Goal: Communication & Community: Answer question/provide support

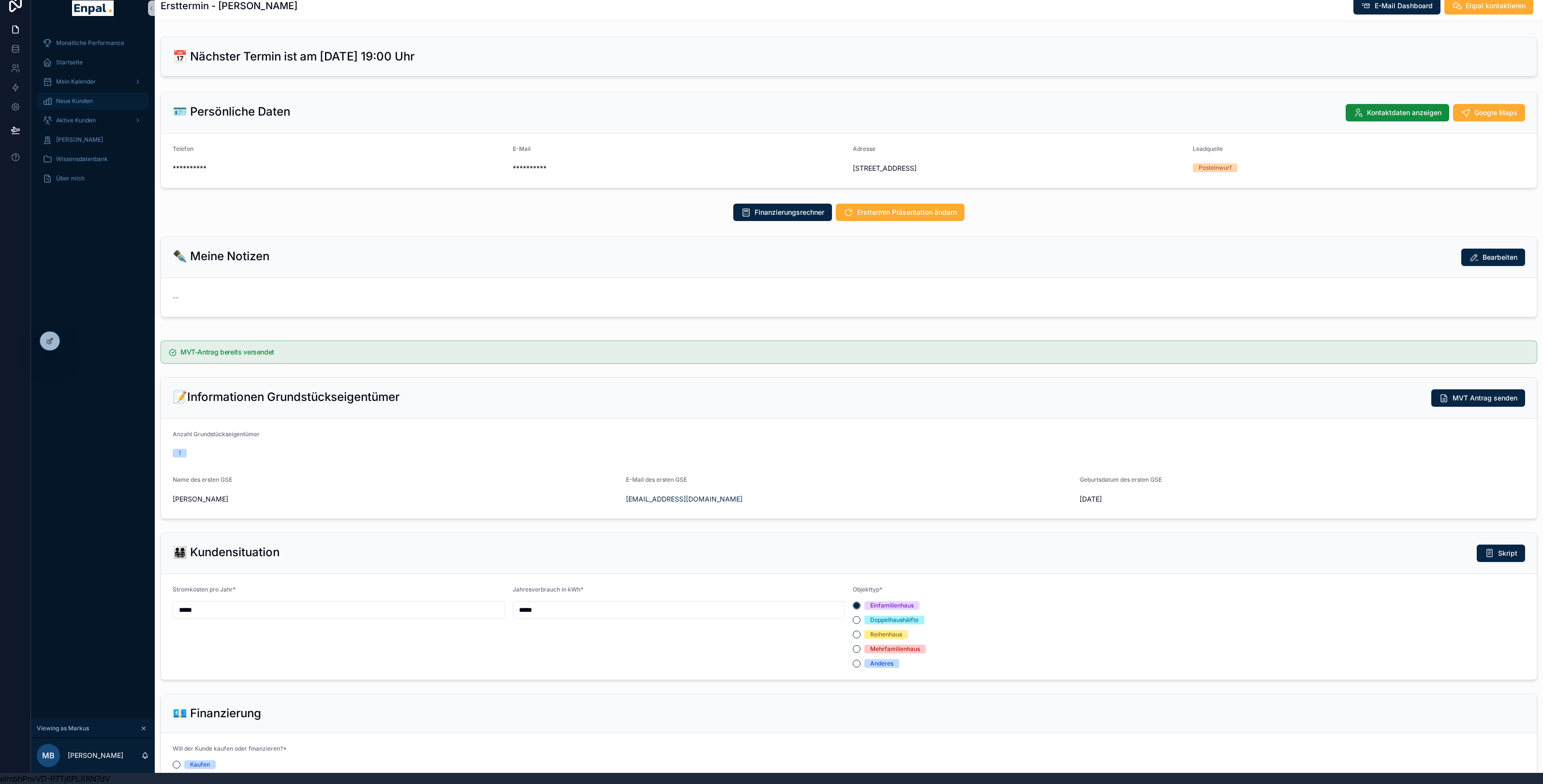
scroll to position [755, 0]
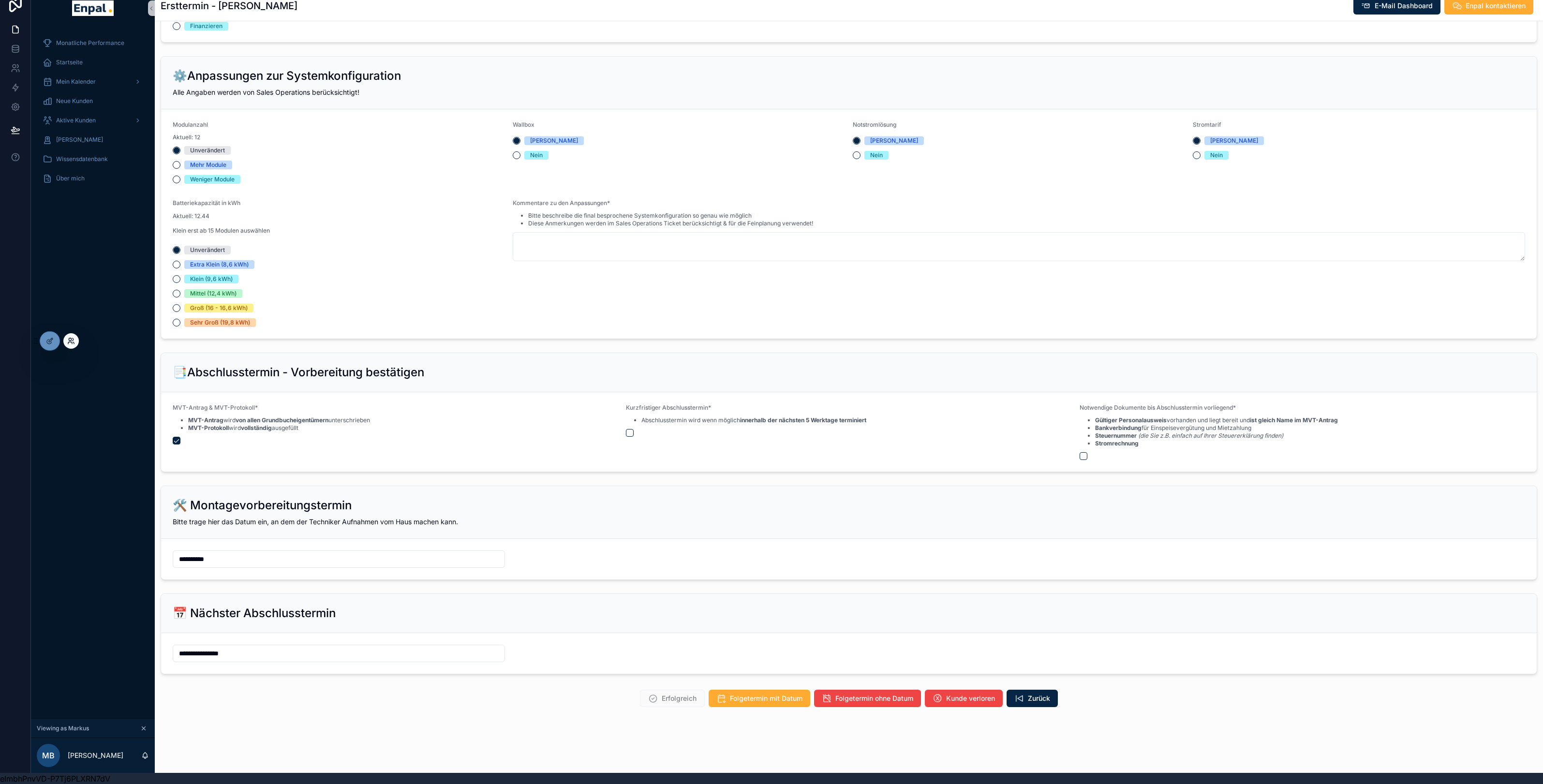
click at [70, 340] on icon at bounding box center [71, 341] width 8 height 8
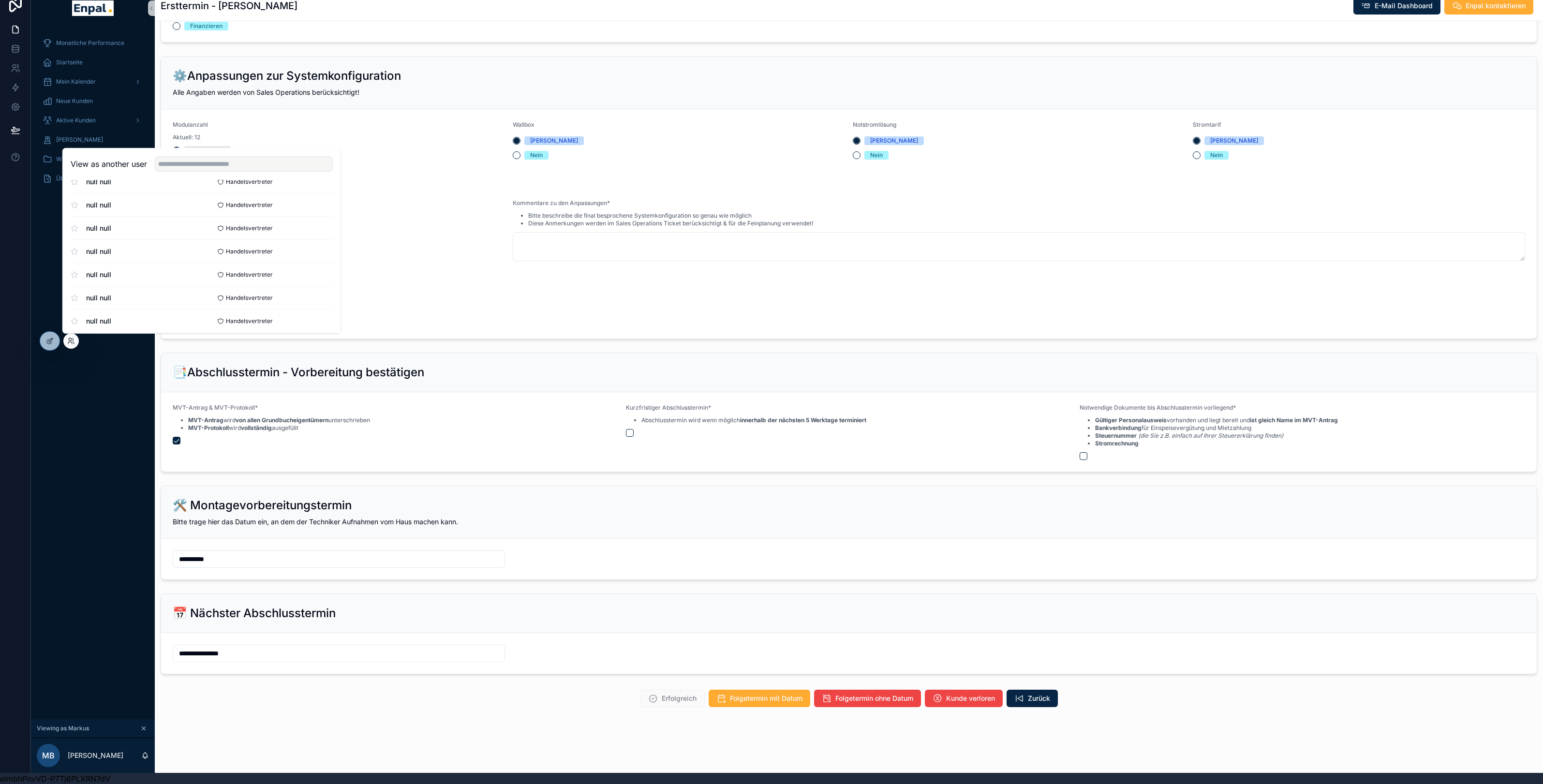
scroll to position [209, 0]
click at [302, 73] on h2 "⚙️Anpassungen zur Systemkonfiguration" at bounding box center [287, 76] width 228 height 16
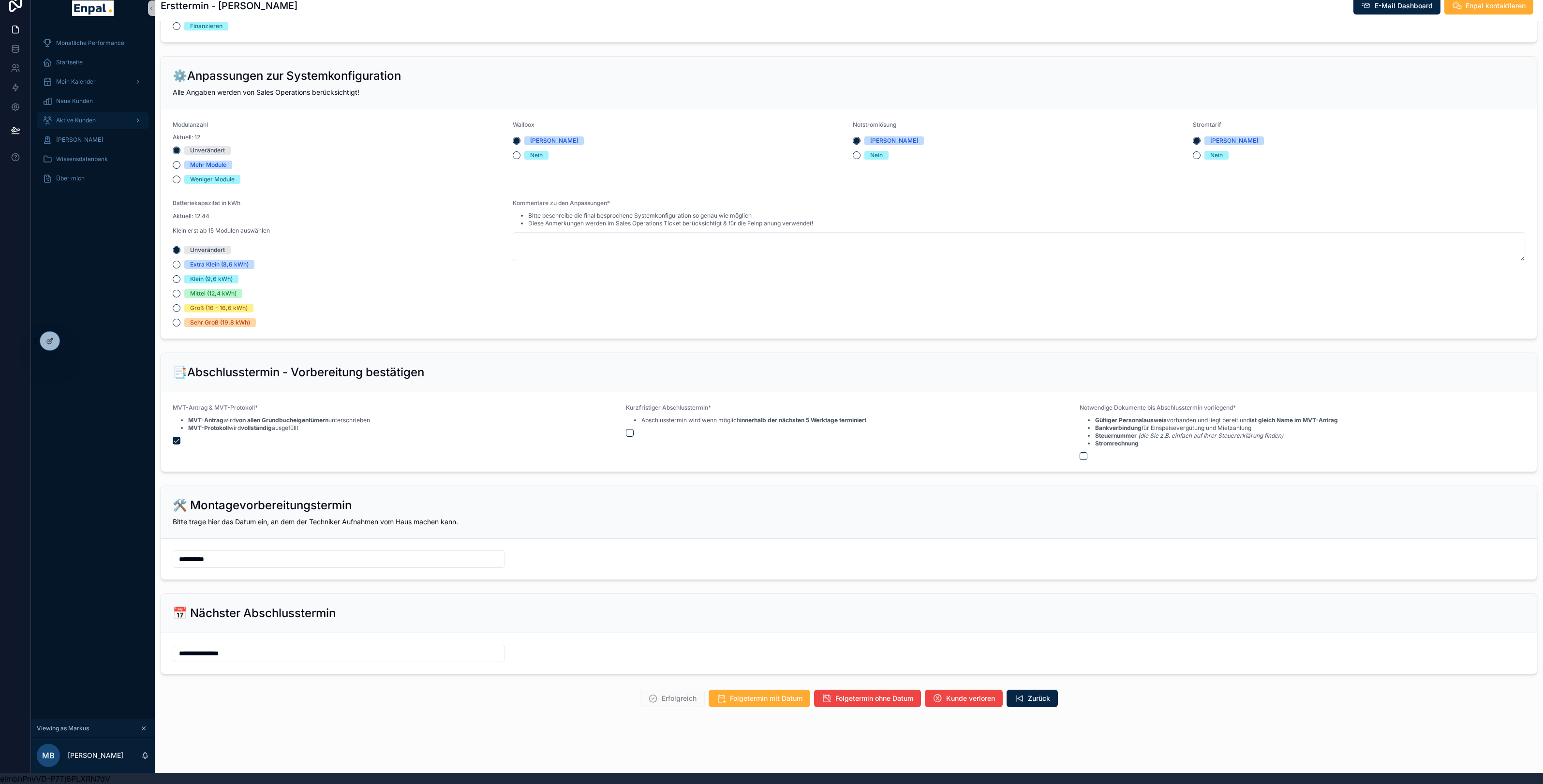
click at [79, 123] on span "Aktive Kunden" at bounding box center [76, 120] width 40 height 8
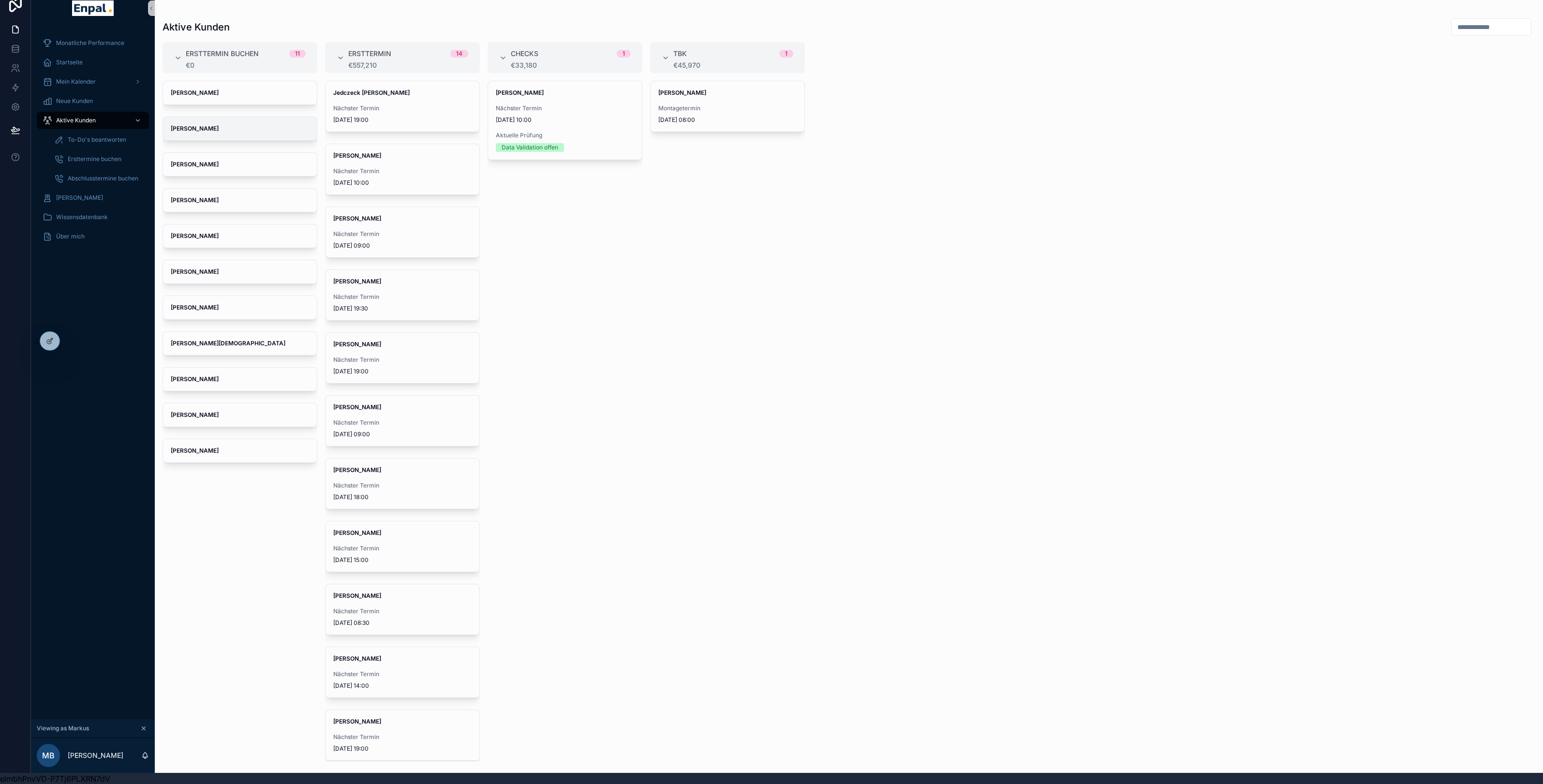
click at [217, 122] on div "[PERSON_NAME]" at bounding box center [240, 128] width 154 height 23
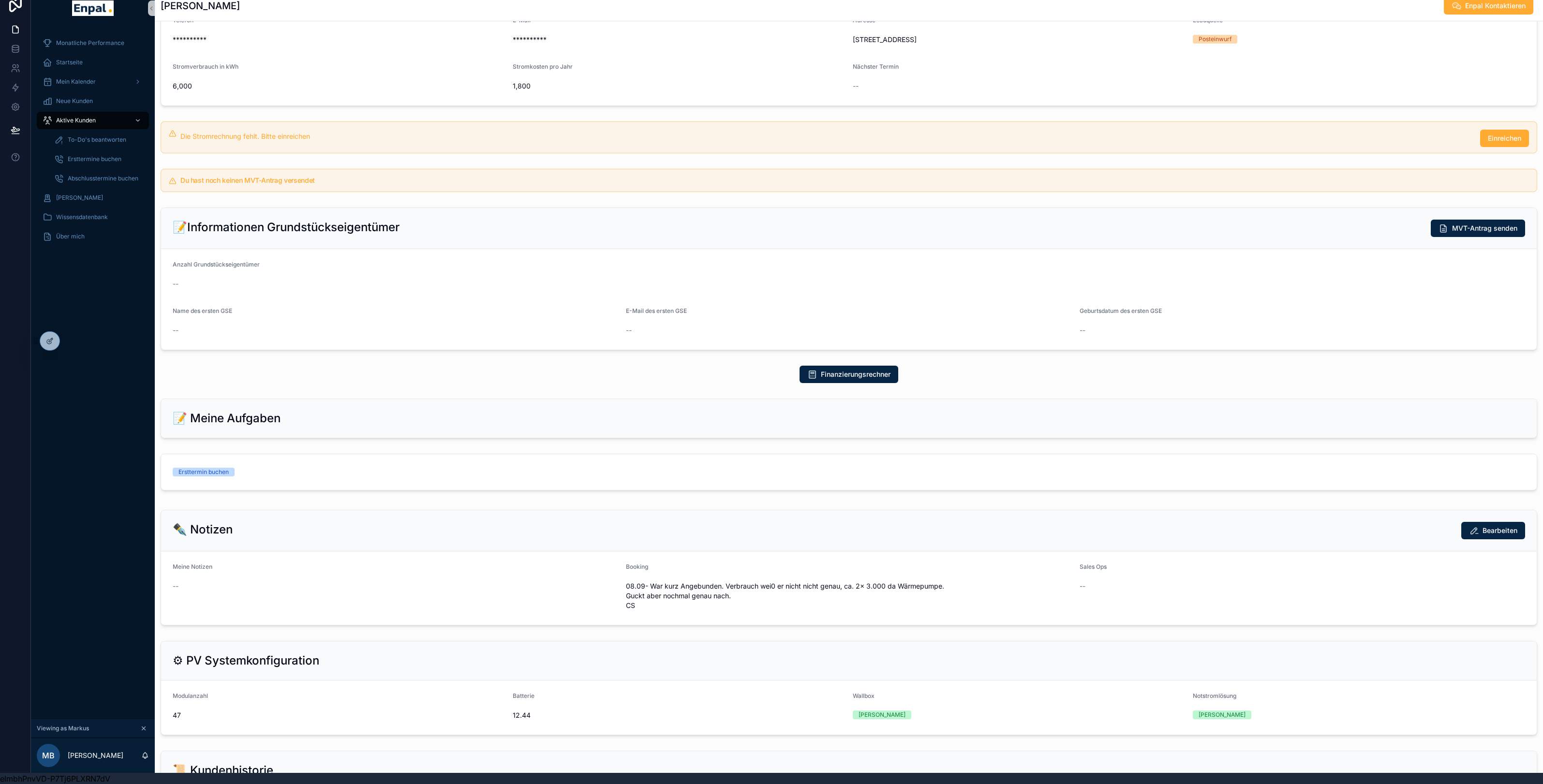
scroll to position [335, 0]
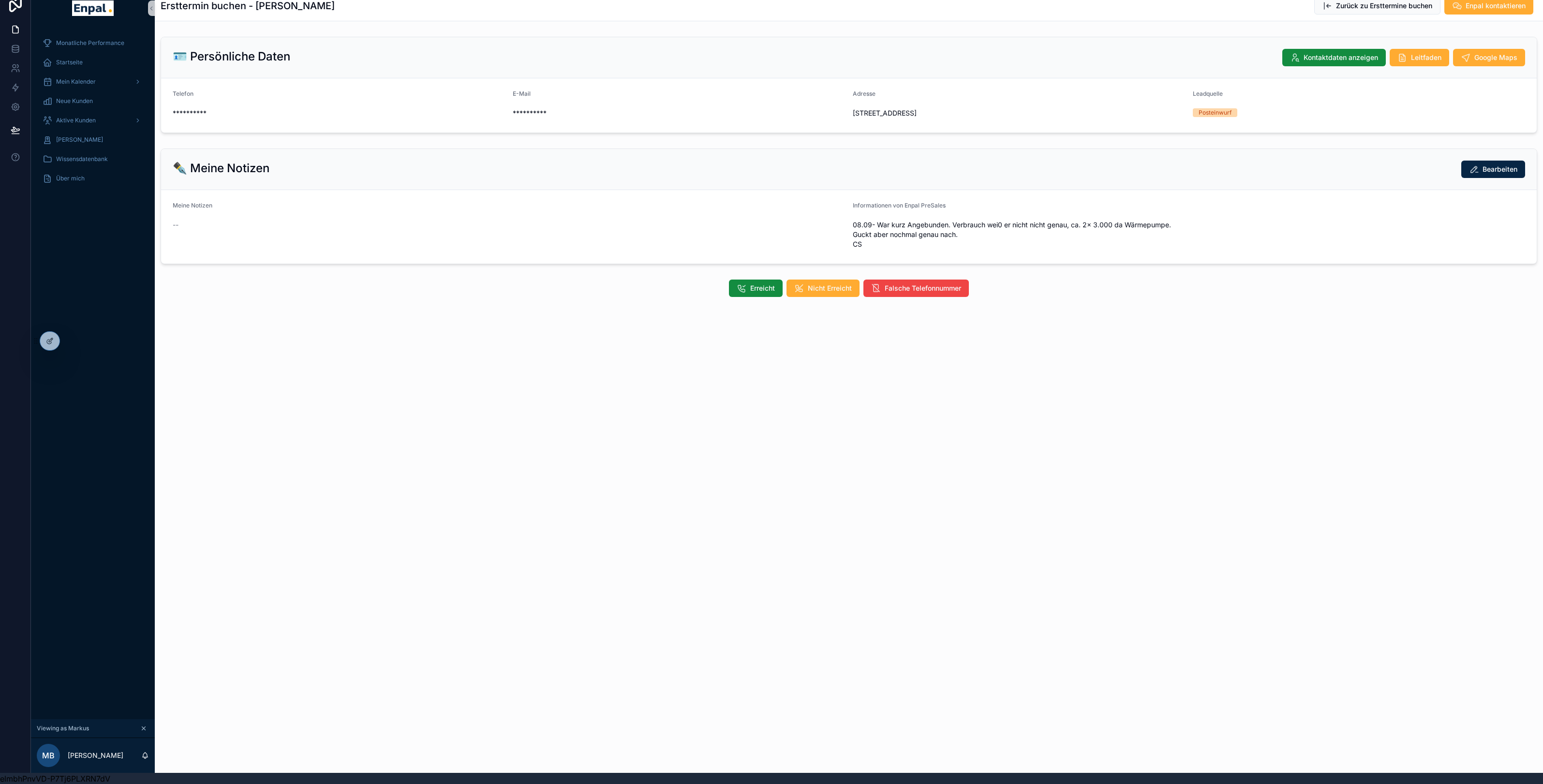
click at [89, 128] on div "Aktive Kunden" at bounding box center [93, 120] width 124 height 19
click at [90, 121] on span "Aktive Kunden" at bounding box center [76, 120] width 40 height 8
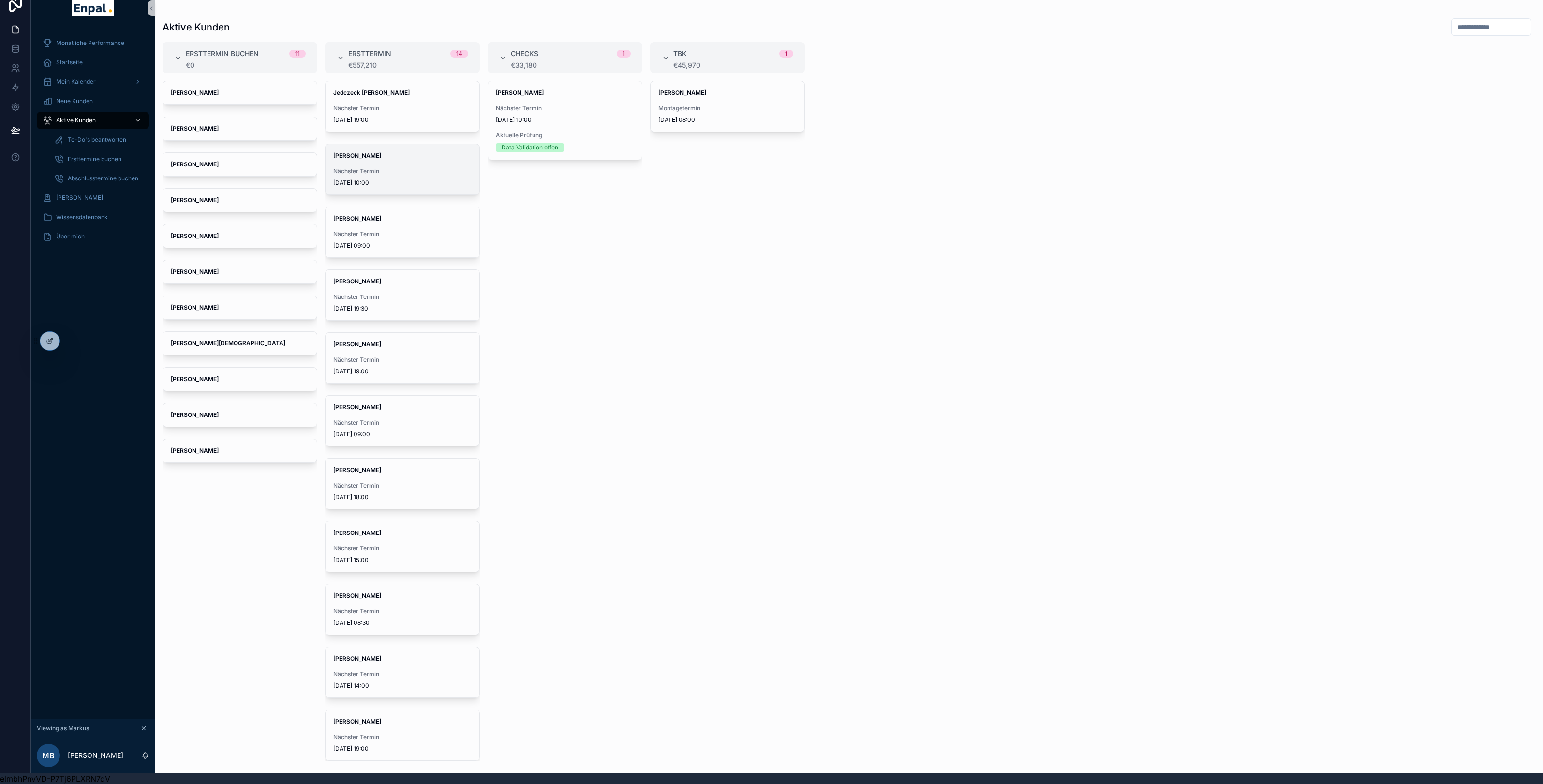
click at [419, 170] on span "Nächster Termin" at bounding box center [402, 171] width 138 height 8
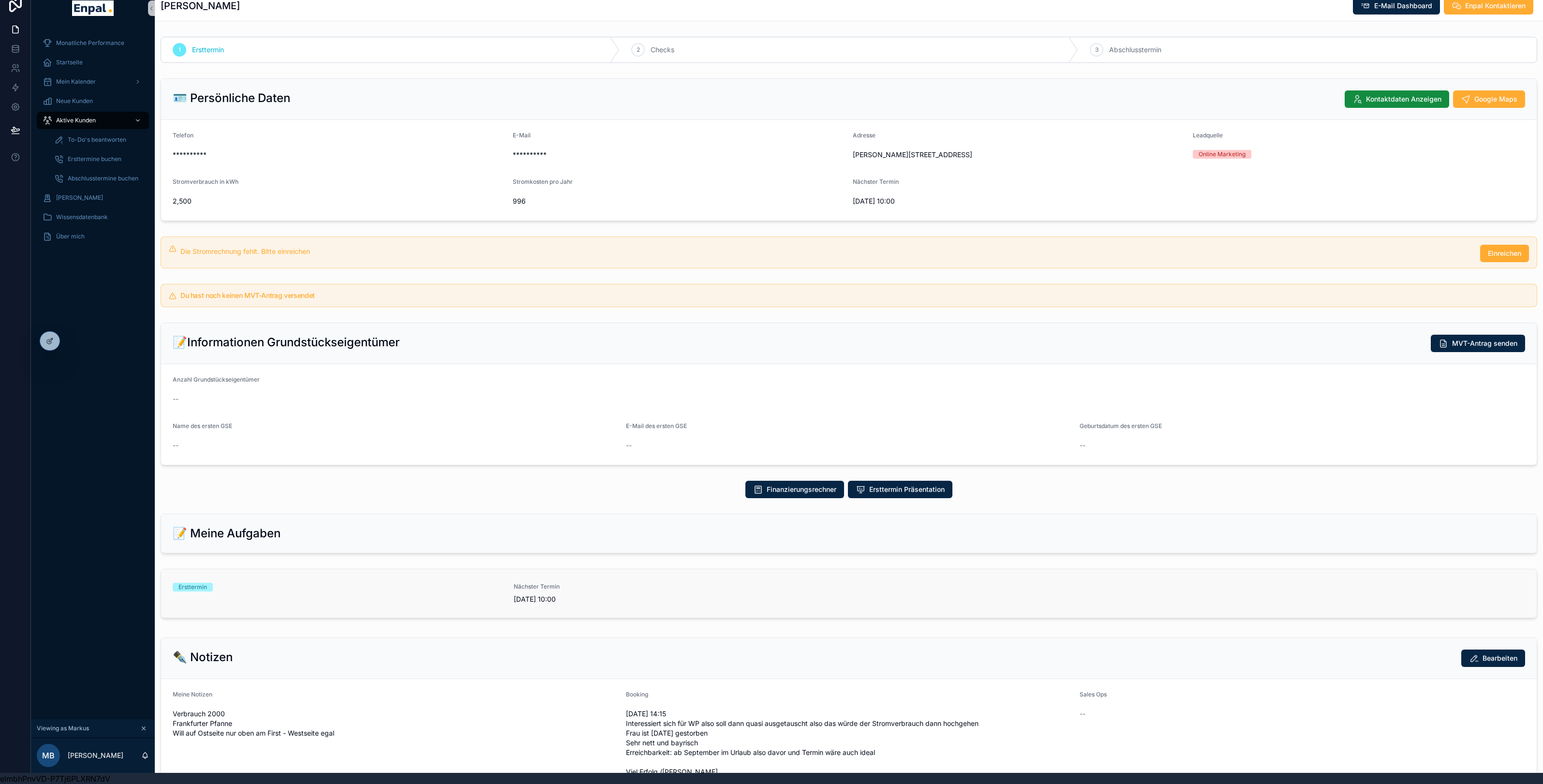
click at [428, 618] on link "Ersttermin Nächster Termin [DATE] 10:00" at bounding box center [848, 593] width 1376 height 48
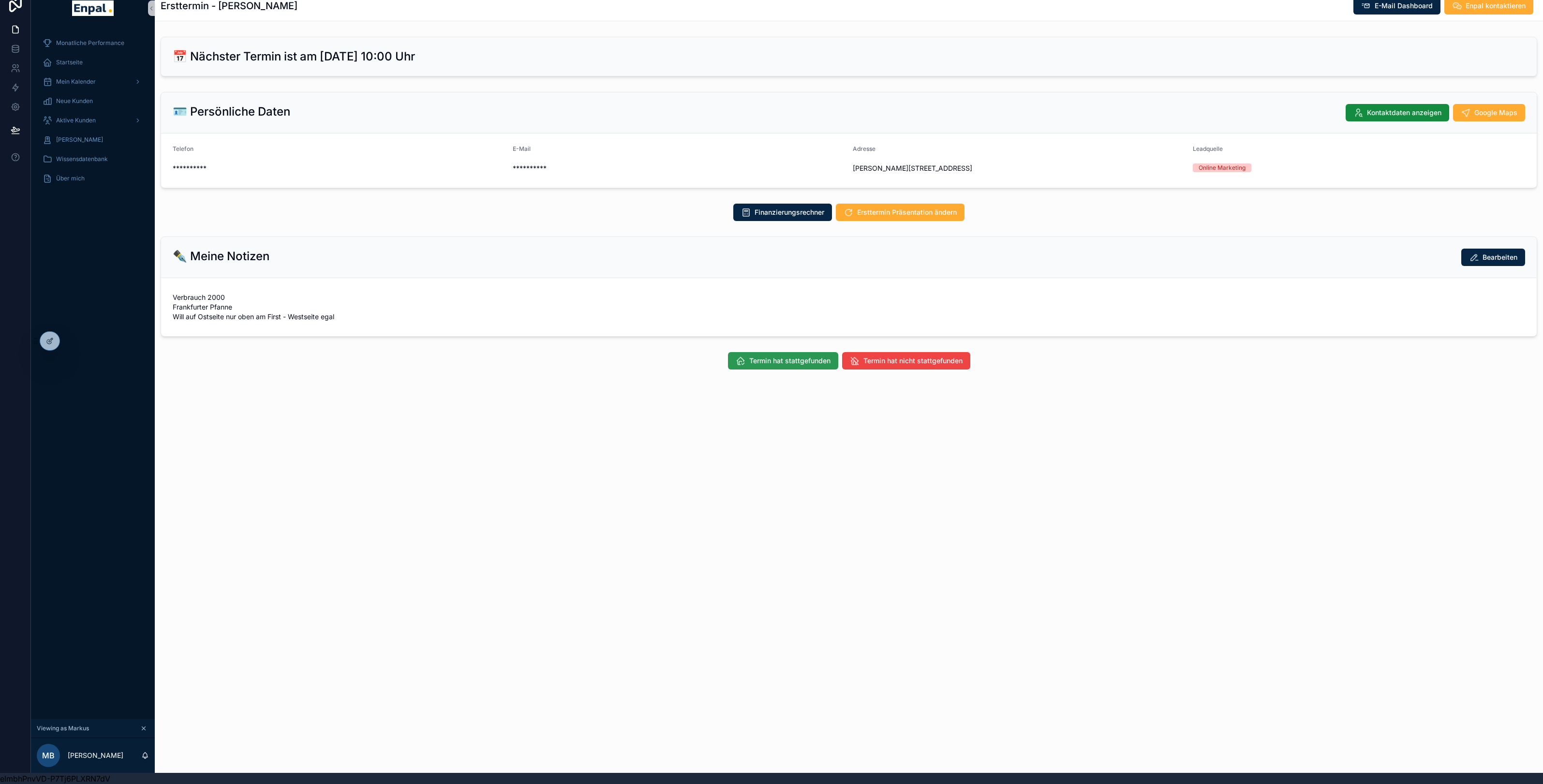
click at [783, 365] on span "Termin hat stattgefunden" at bounding box center [790, 361] width 81 height 10
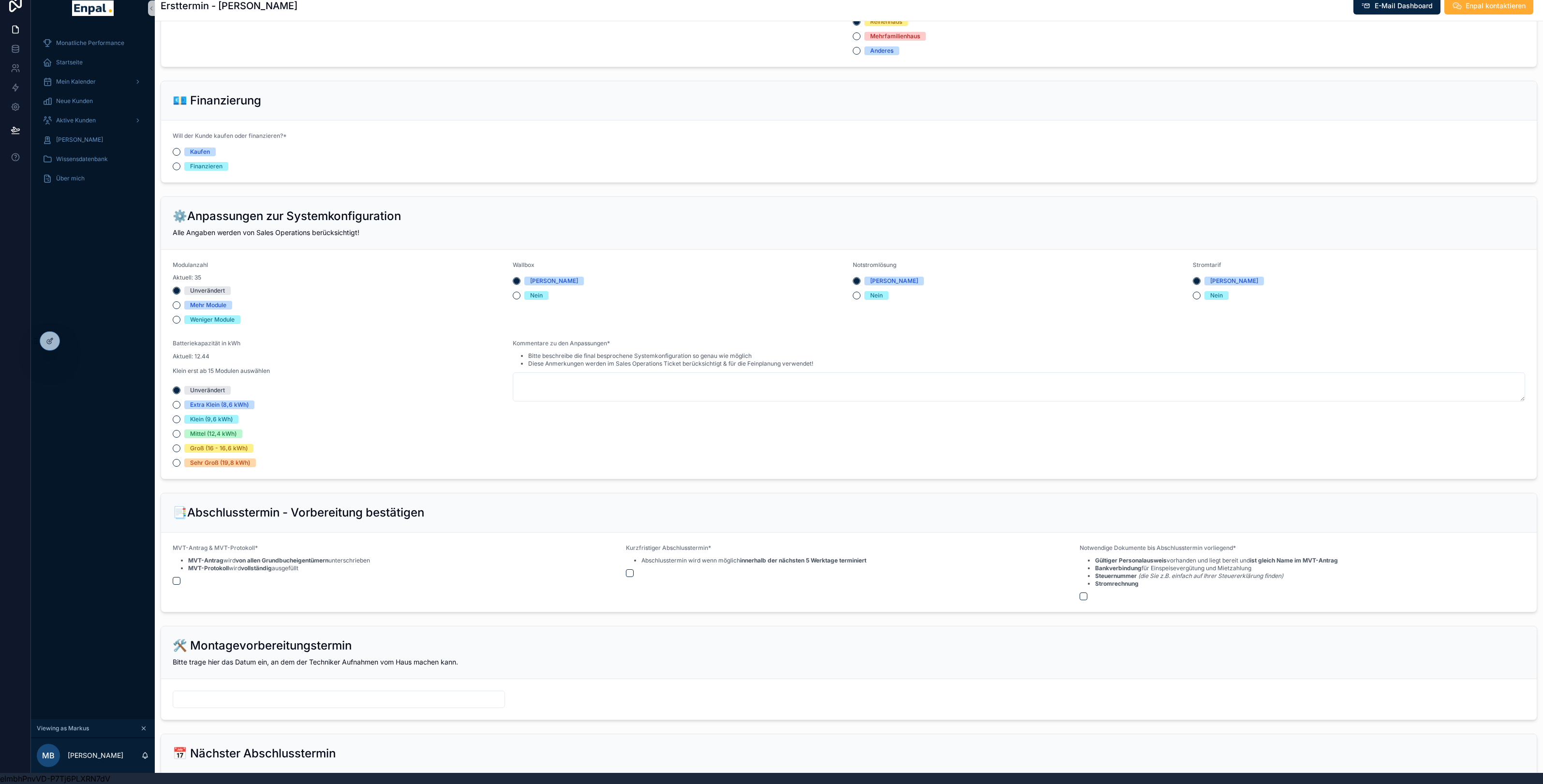
scroll to position [775, 0]
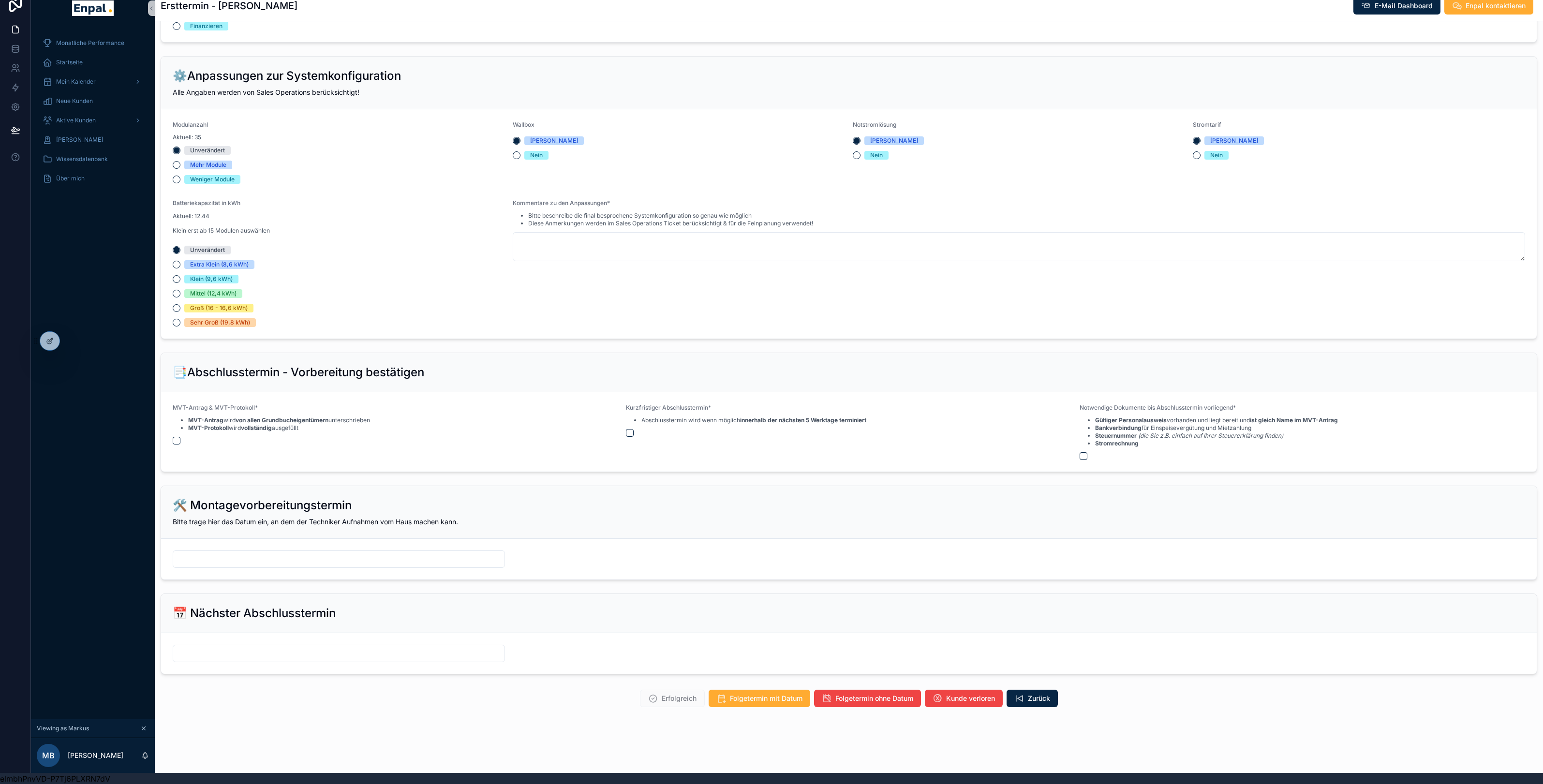
click at [285, 567] on div "scrollable content" at bounding box center [339, 559] width 332 height 17
click at [297, 556] on input "scrollable content" at bounding box center [339, 559] width 331 height 13
click at [521, 613] on div "📅 Nächster Abschlusstermin" at bounding box center [848, 614] width 1352 height 16
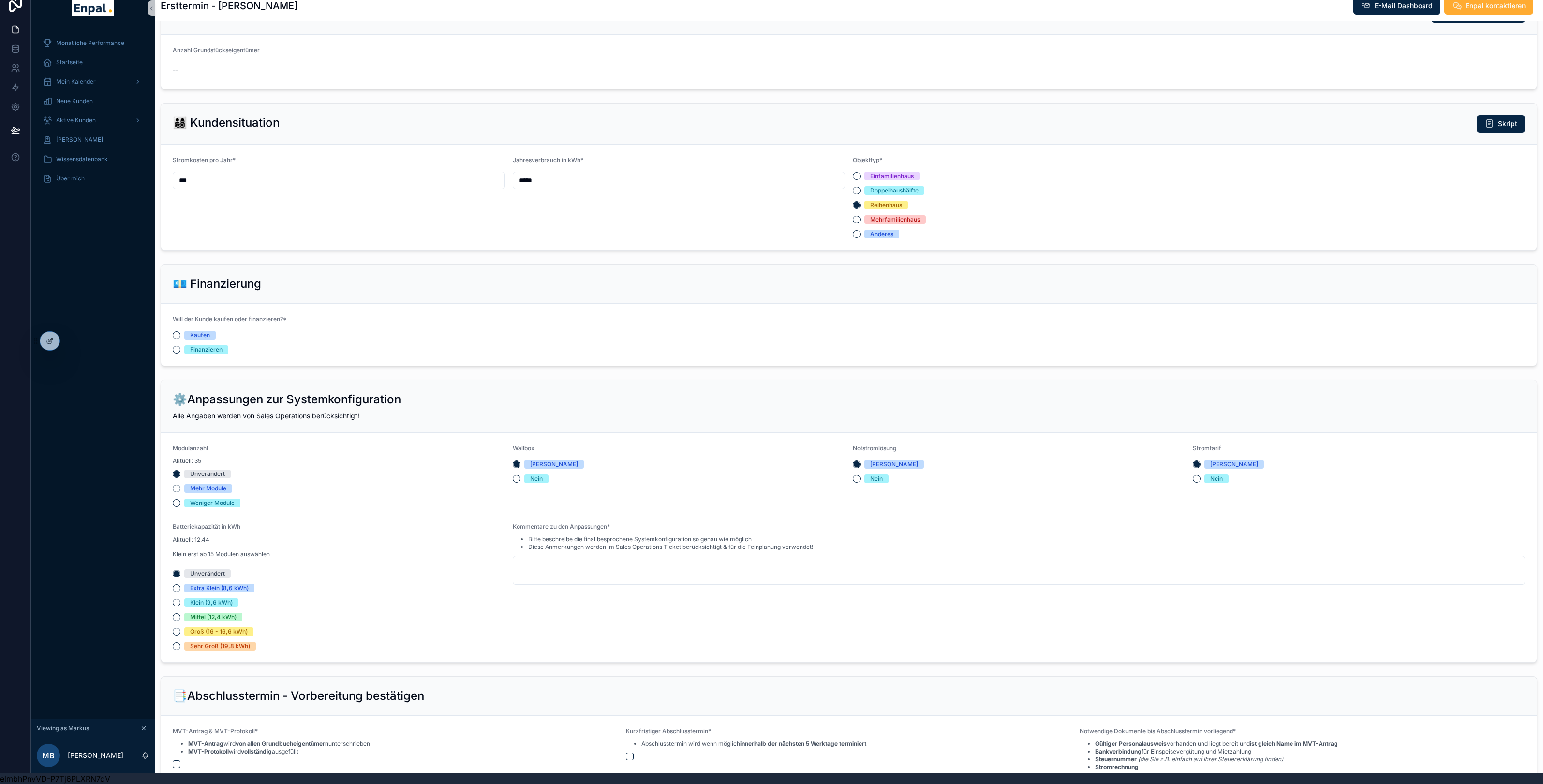
scroll to position [290, 0]
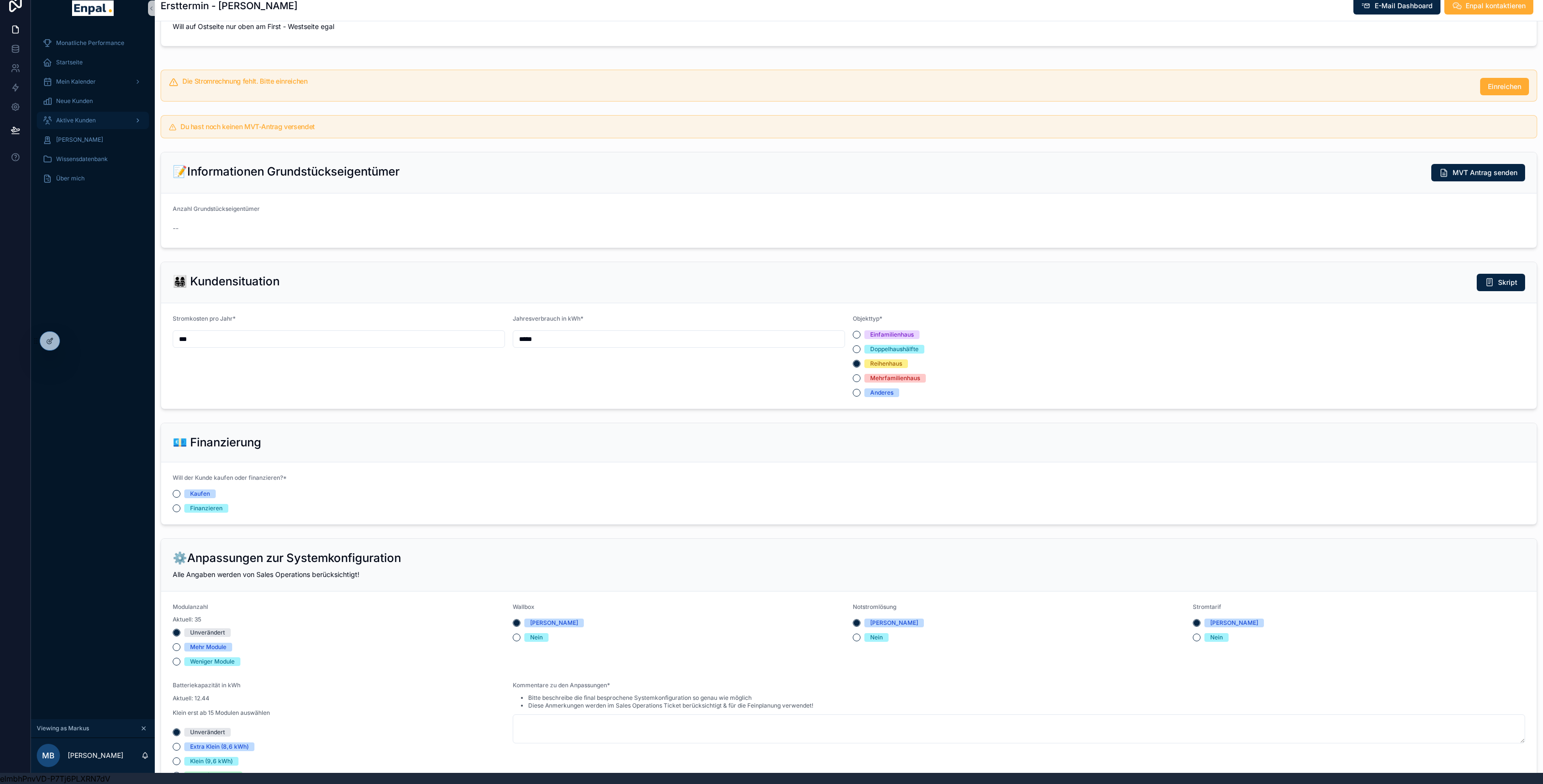
click at [81, 126] on div "Aktive Kunden" at bounding box center [93, 120] width 101 height 16
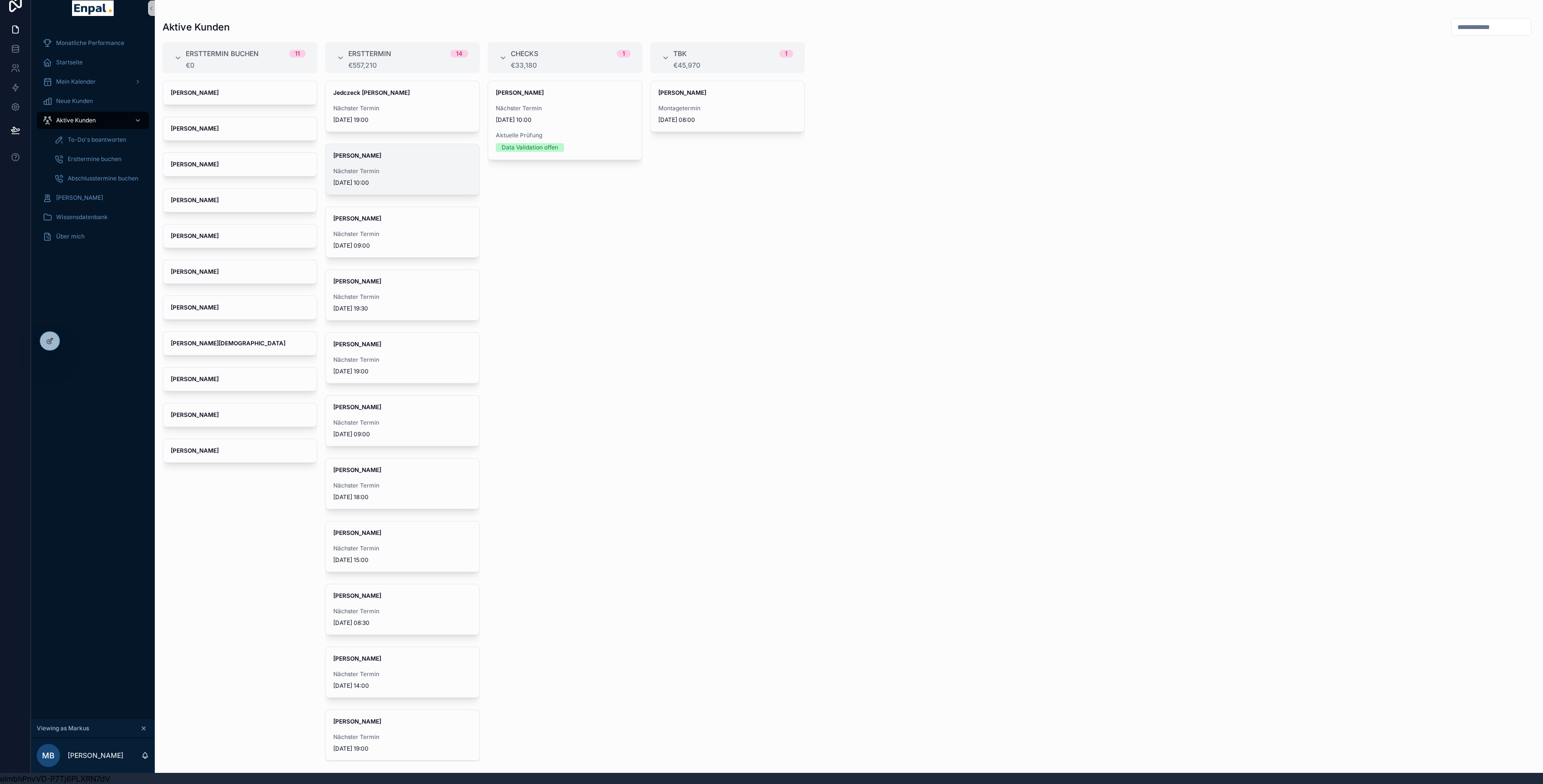
click at [365, 183] on span "[DATE] 10:00" at bounding box center [402, 183] width 138 height 8
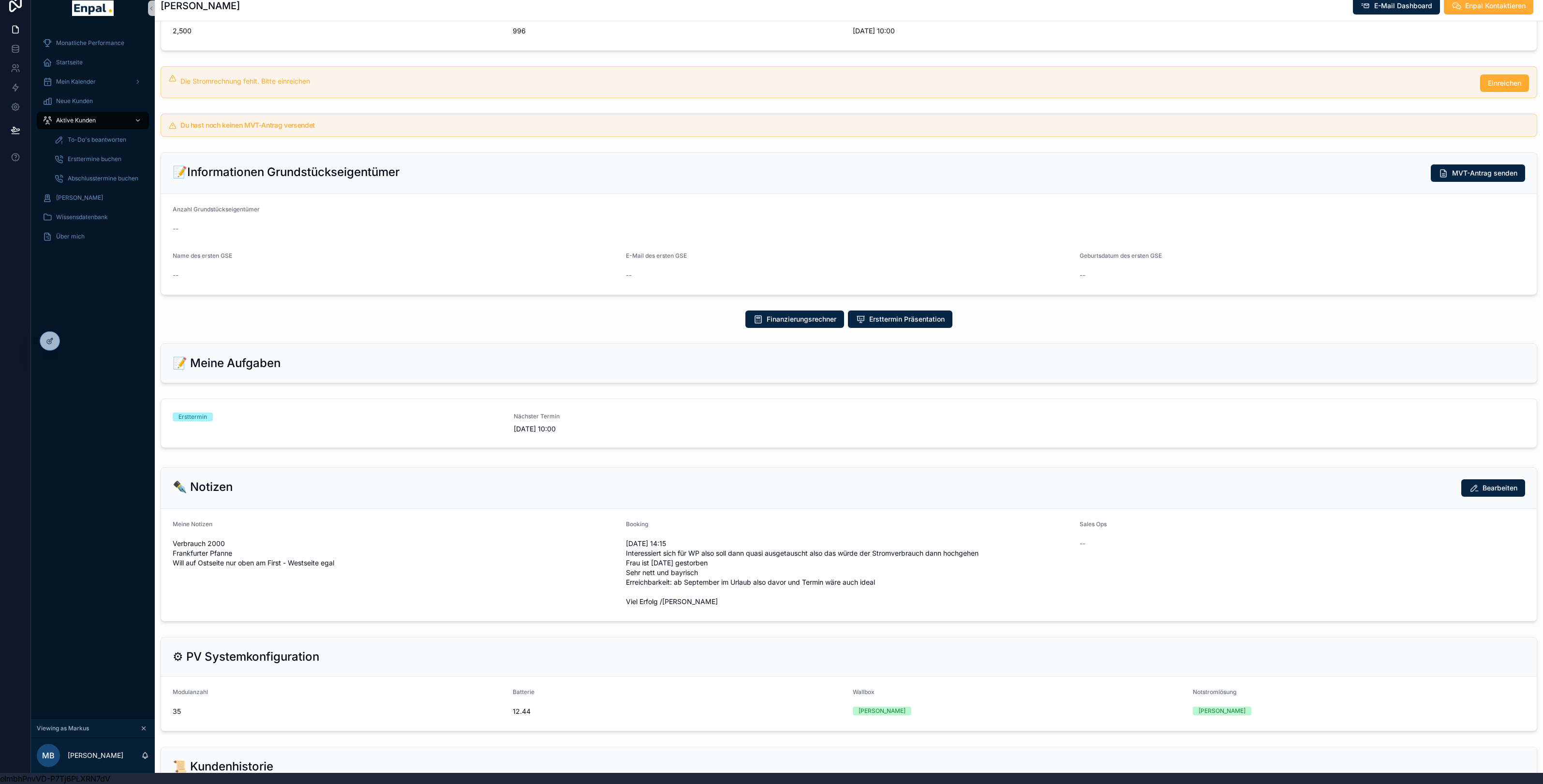
scroll to position [235, 0]
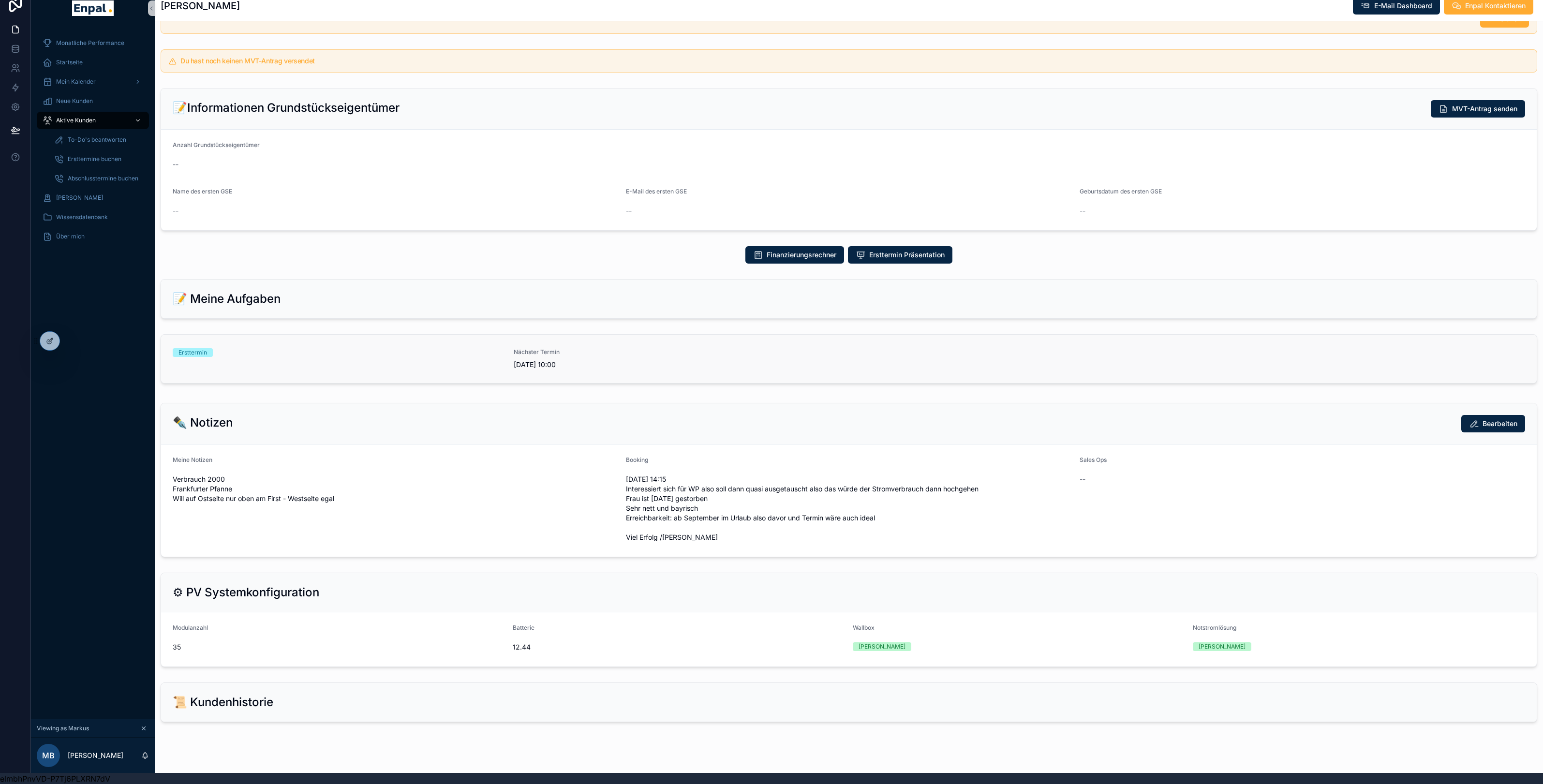
click at [419, 383] on link "Ersttermin Nächster Termin [DATE] 10:00" at bounding box center [848, 358] width 1376 height 48
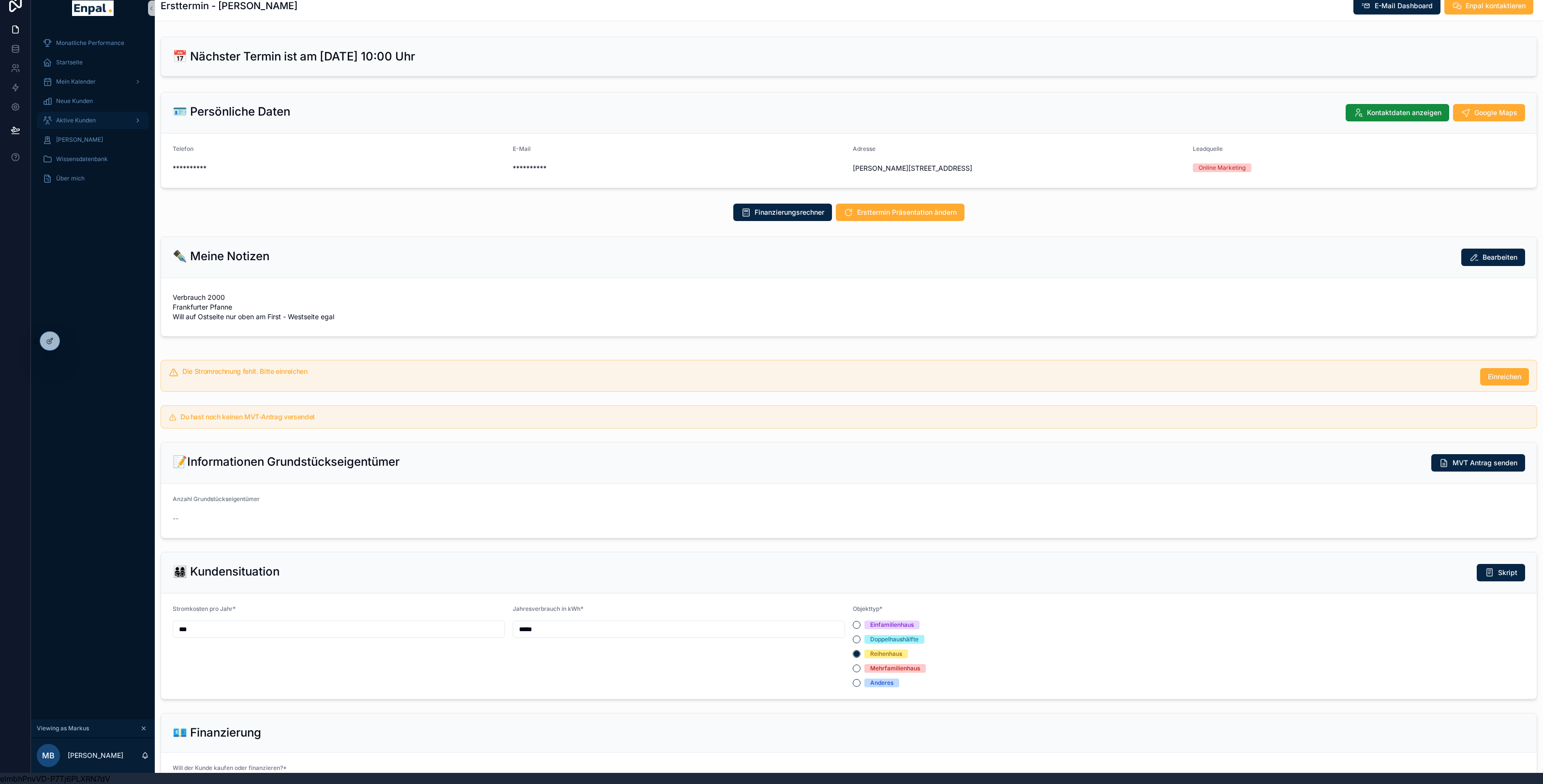
click at [80, 123] on span "Aktive Kunden" at bounding box center [76, 120] width 40 height 8
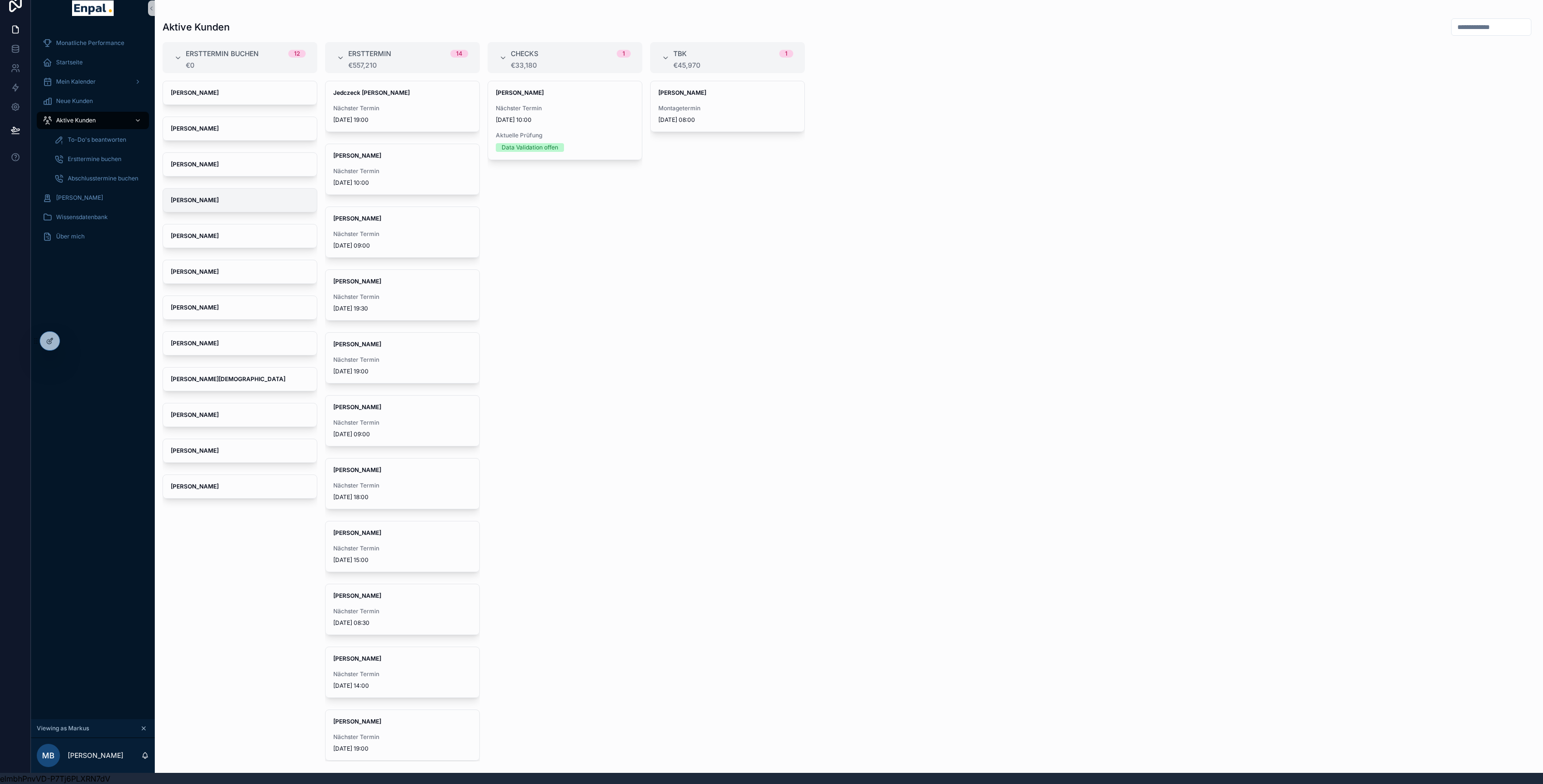
click at [204, 198] on strong "[PERSON_NAME]" at bounding box center [194, 200] width 48 height 7
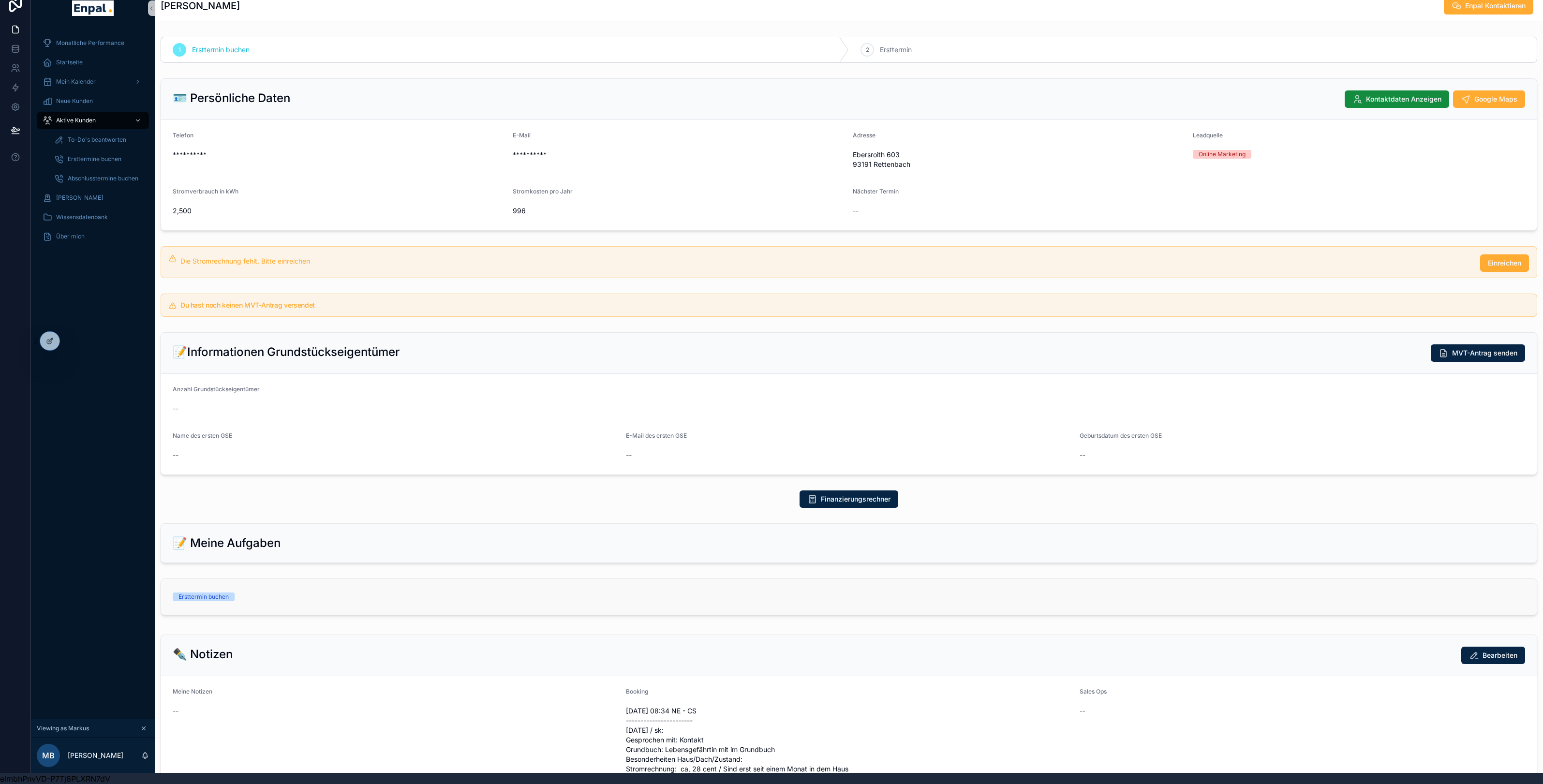
click at [226, 605] on link "Ersttermin buchen" at bounding box center [848, 596] width 1376 height 36
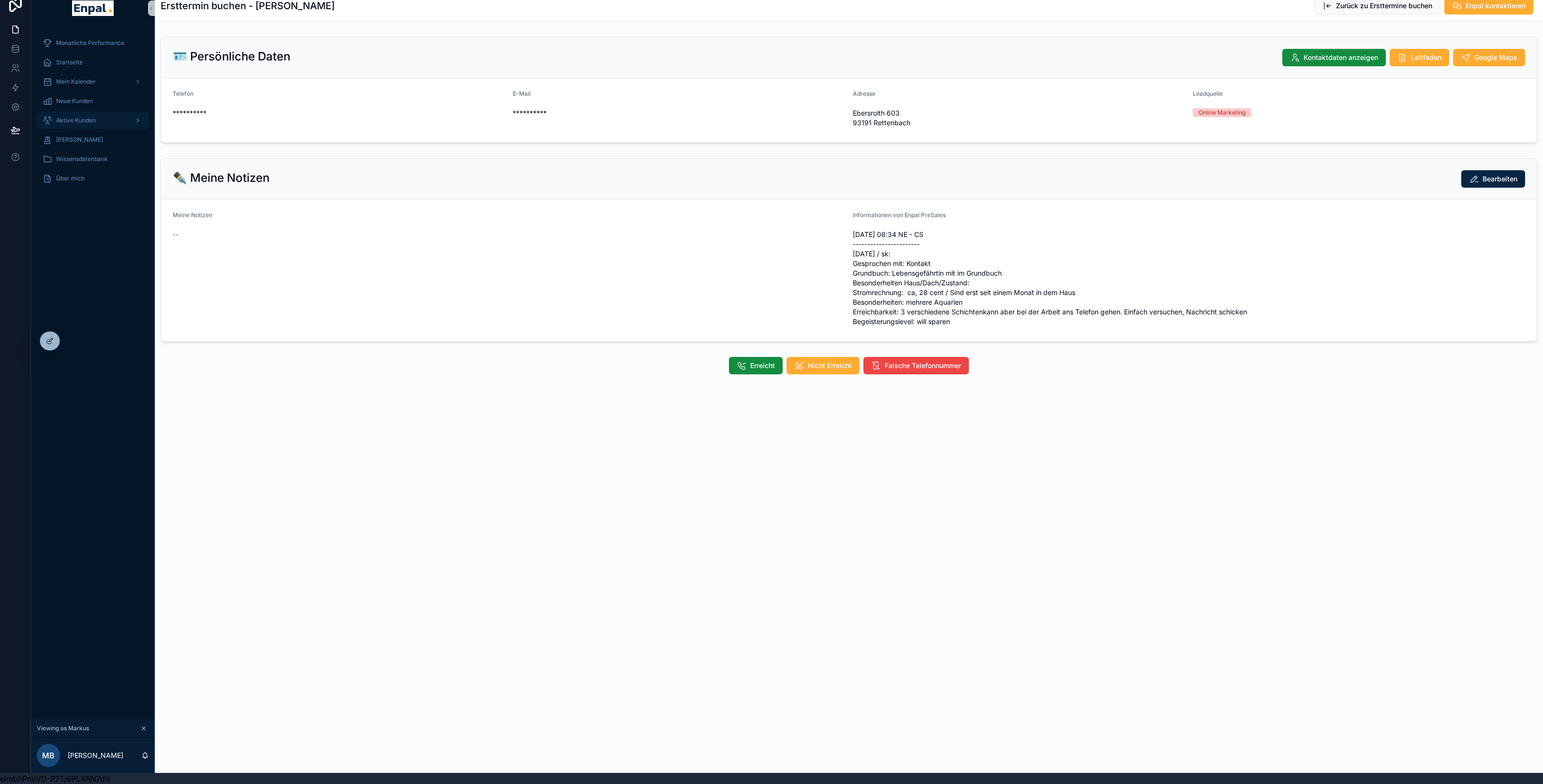
click at [72, 117] on span "Aktive Kunden" at bounding box center [76, 120] width 40 height 8
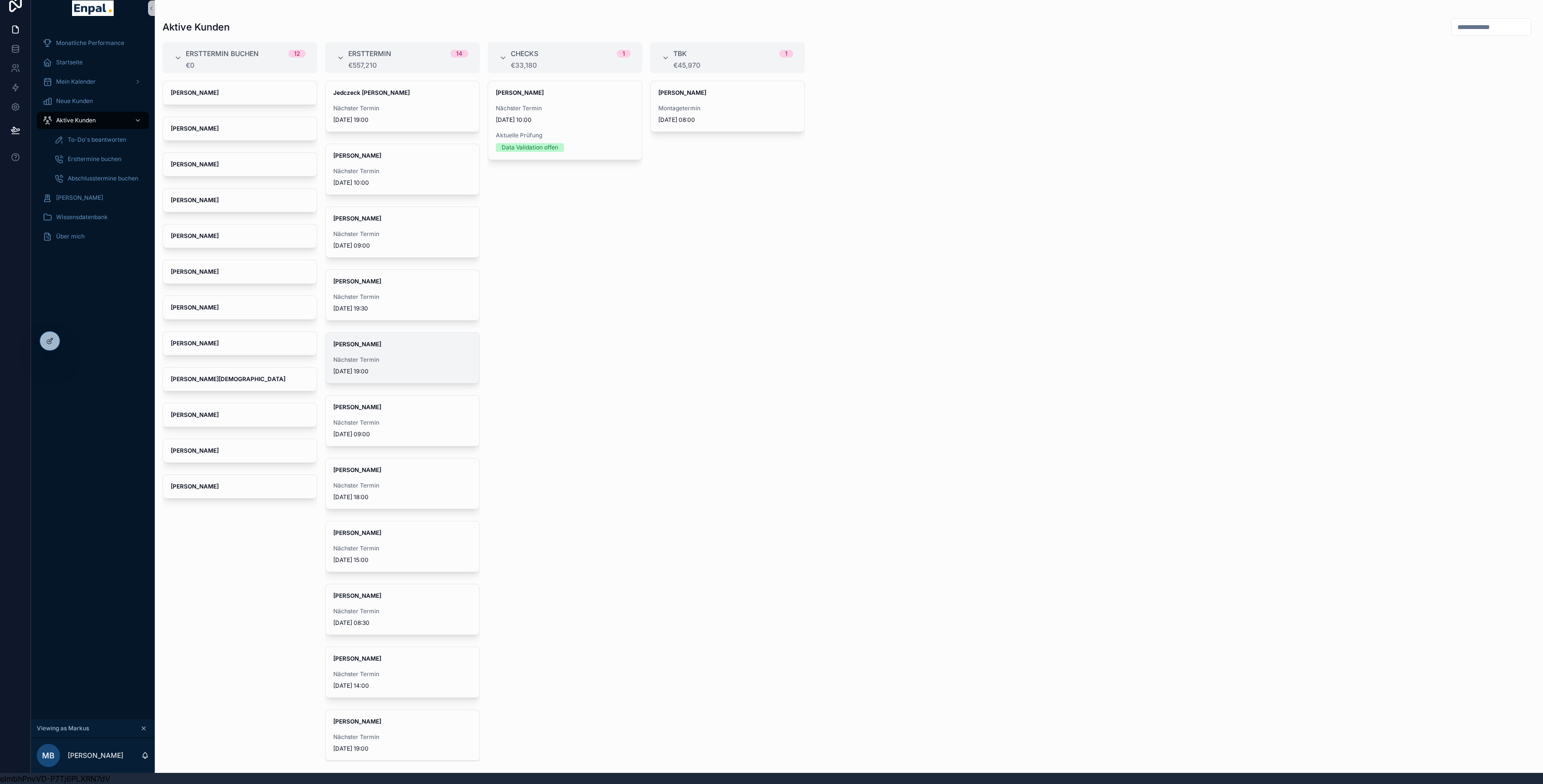
click at [391, 368] on span "[DATE] 19:00" at bounding box center [402, 372] width 138 height 8
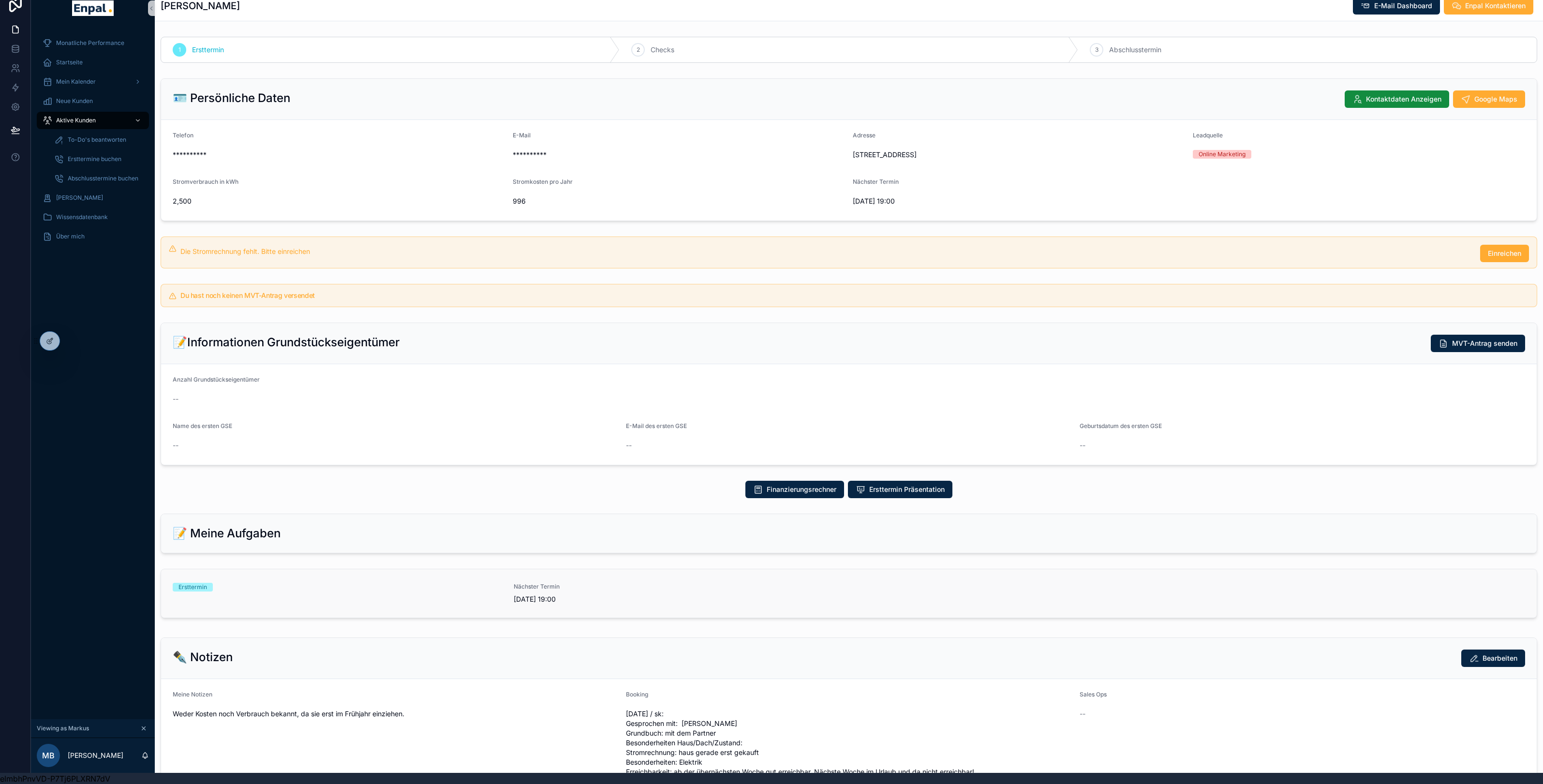
click at [356, 588] on link "Ersttermin Nächster Termin [DATE] 19:00" at bounding box center [848, 593] width 1376 height 48
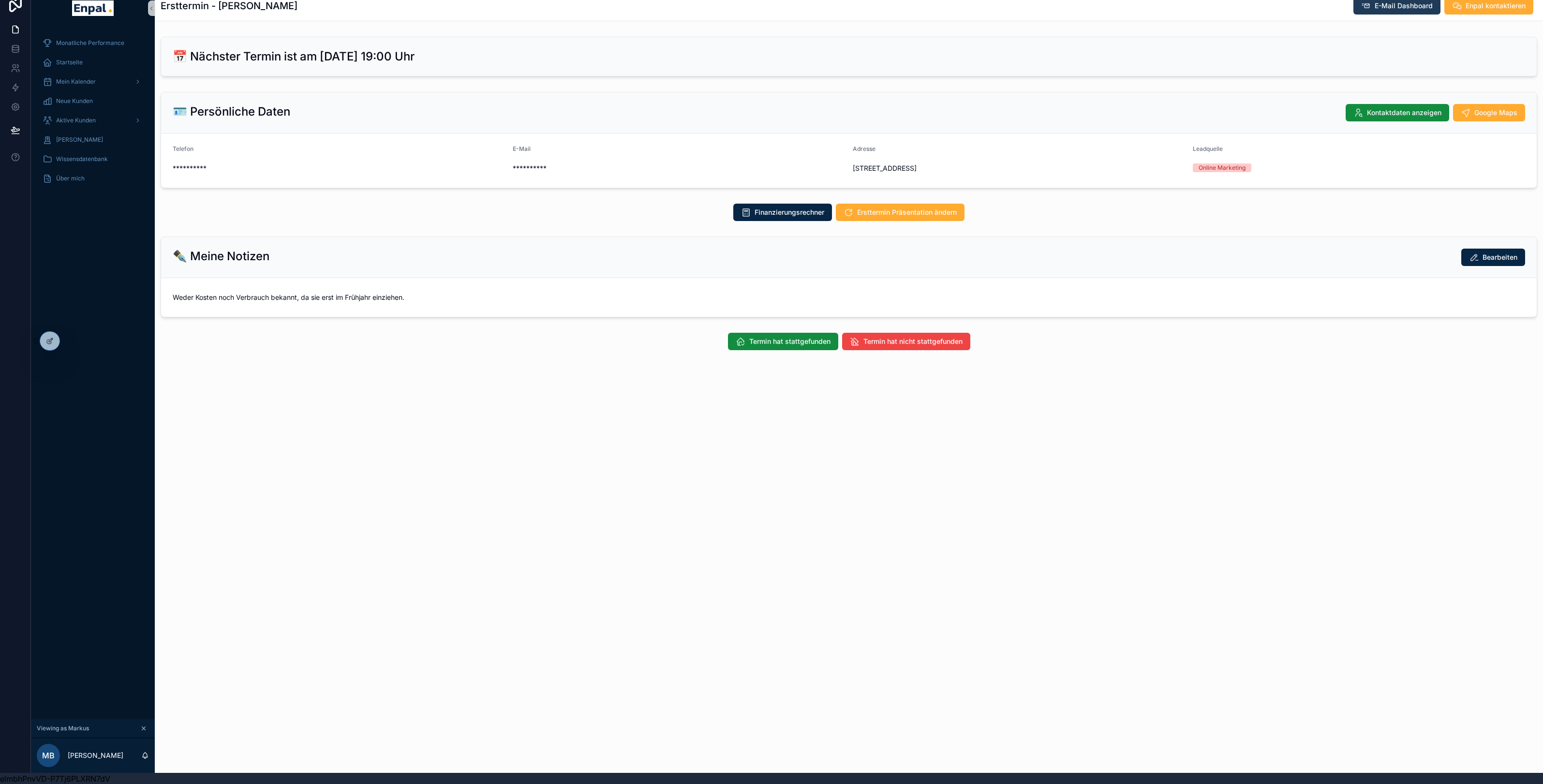
click at [1383, 9] on span "E-Mail Dashboard" at bounding box center [1403, 6] width 58 height 10
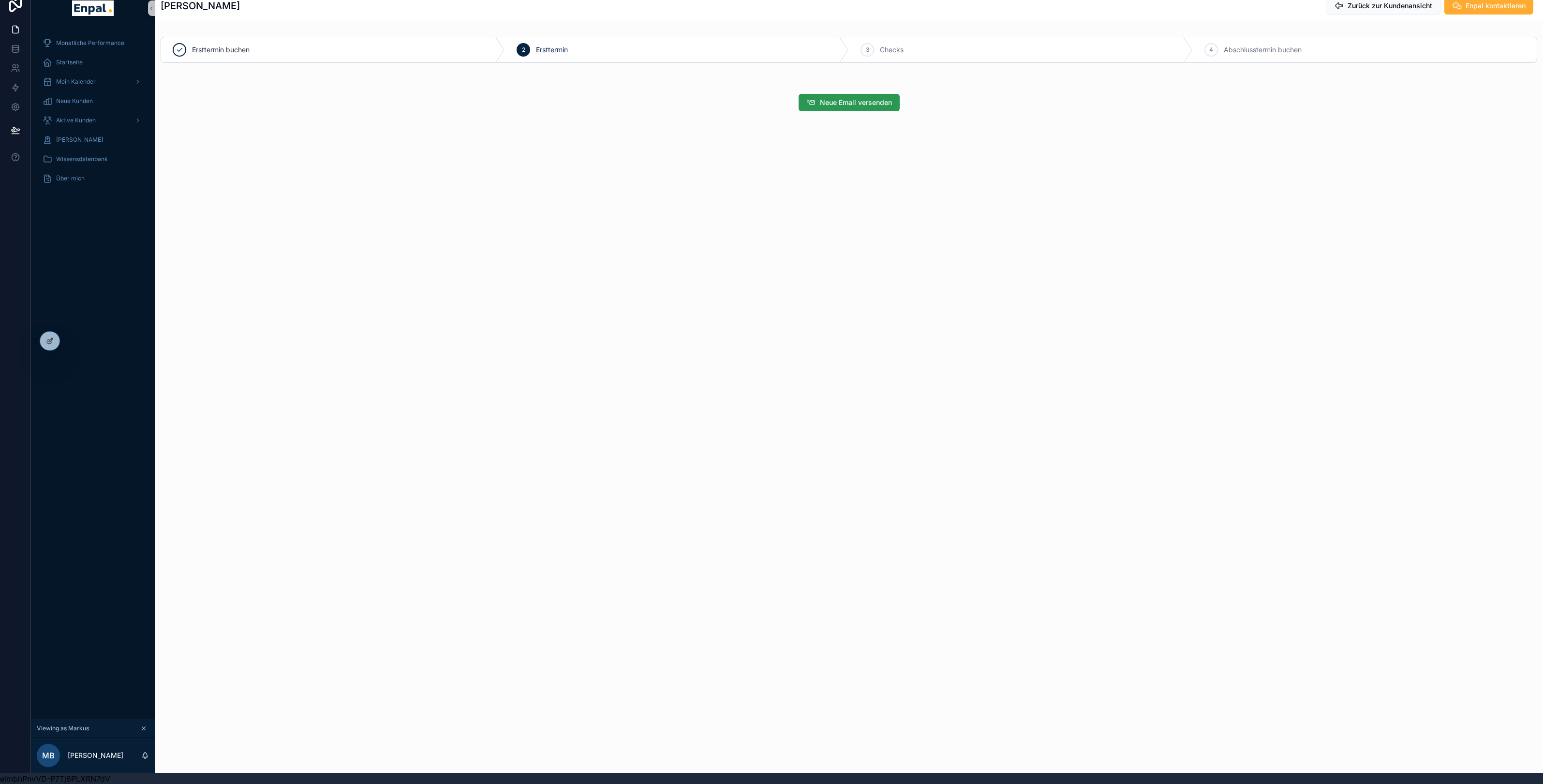
click at [839, 107] on button "Neue Email versenden" at bounding box center [848, 102] width 101 height 17
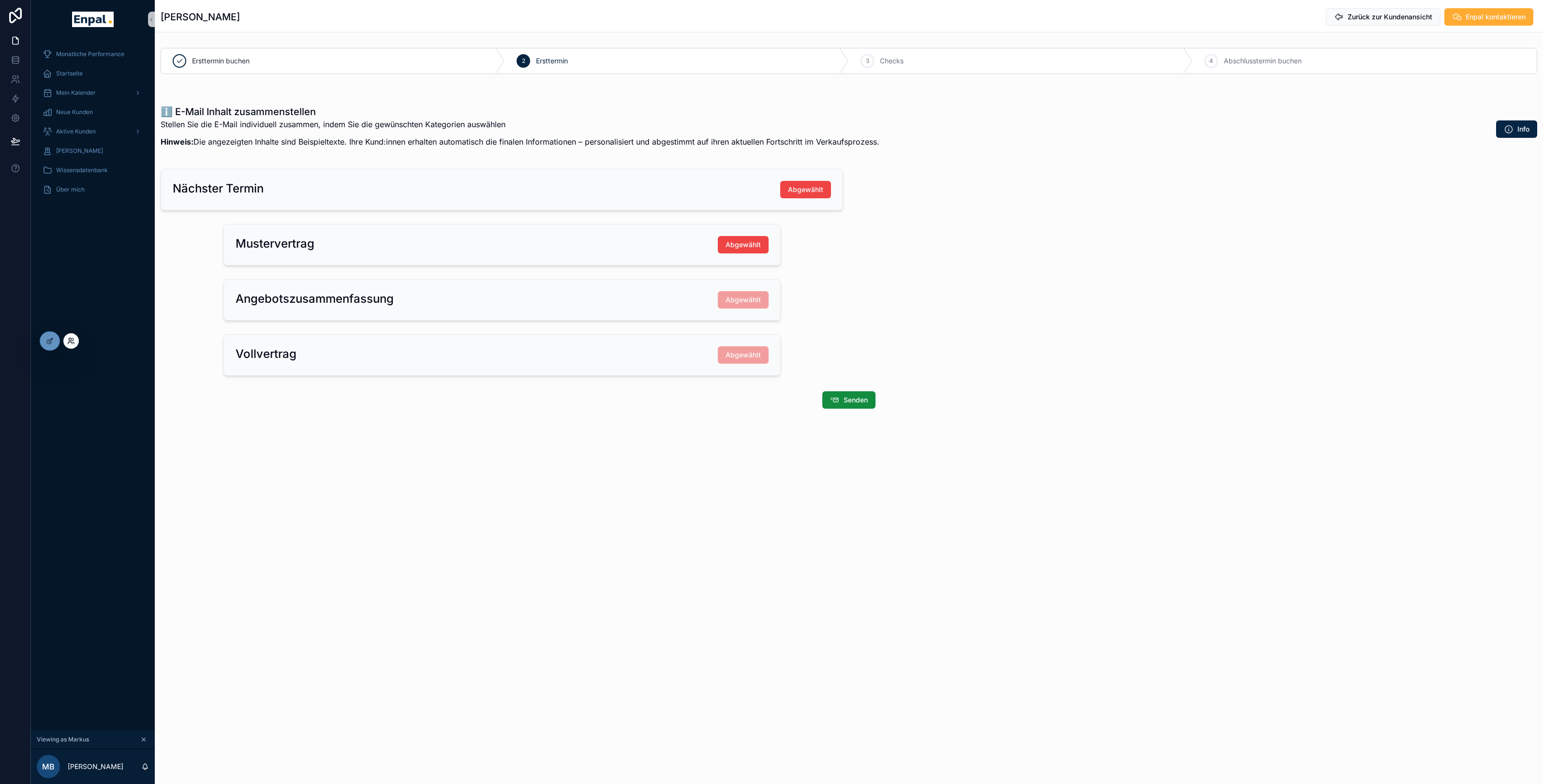
click at [69, 341] on icon at bounding box center [71, 341] width 8 height 8
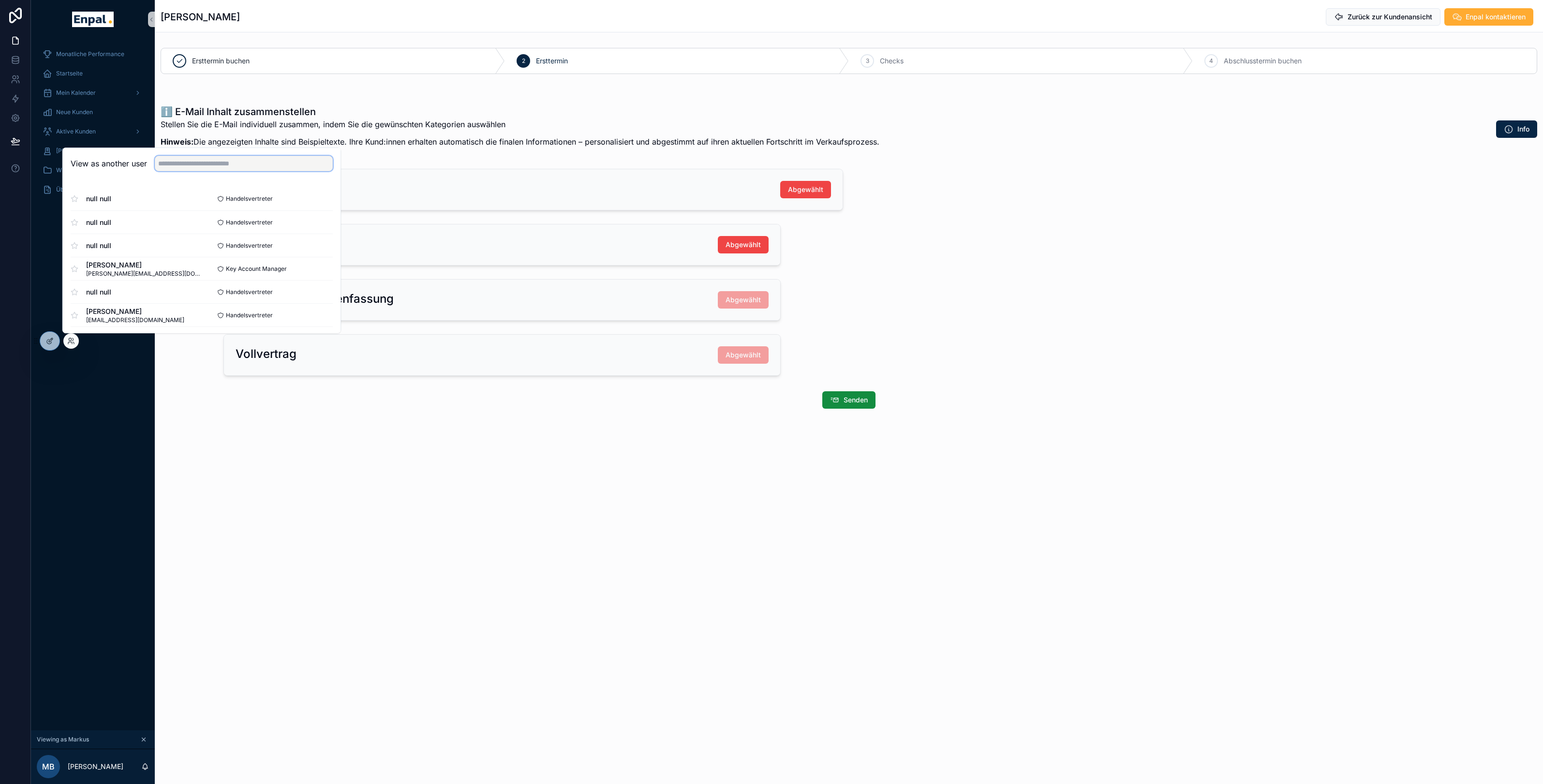
click at [195, 163] on input "text" at bounding box center [243, 163] width 178 height 16
type input "*******"
click at [317, 194] on button "Select" at bounding box center [320, 199] width 25 height 14
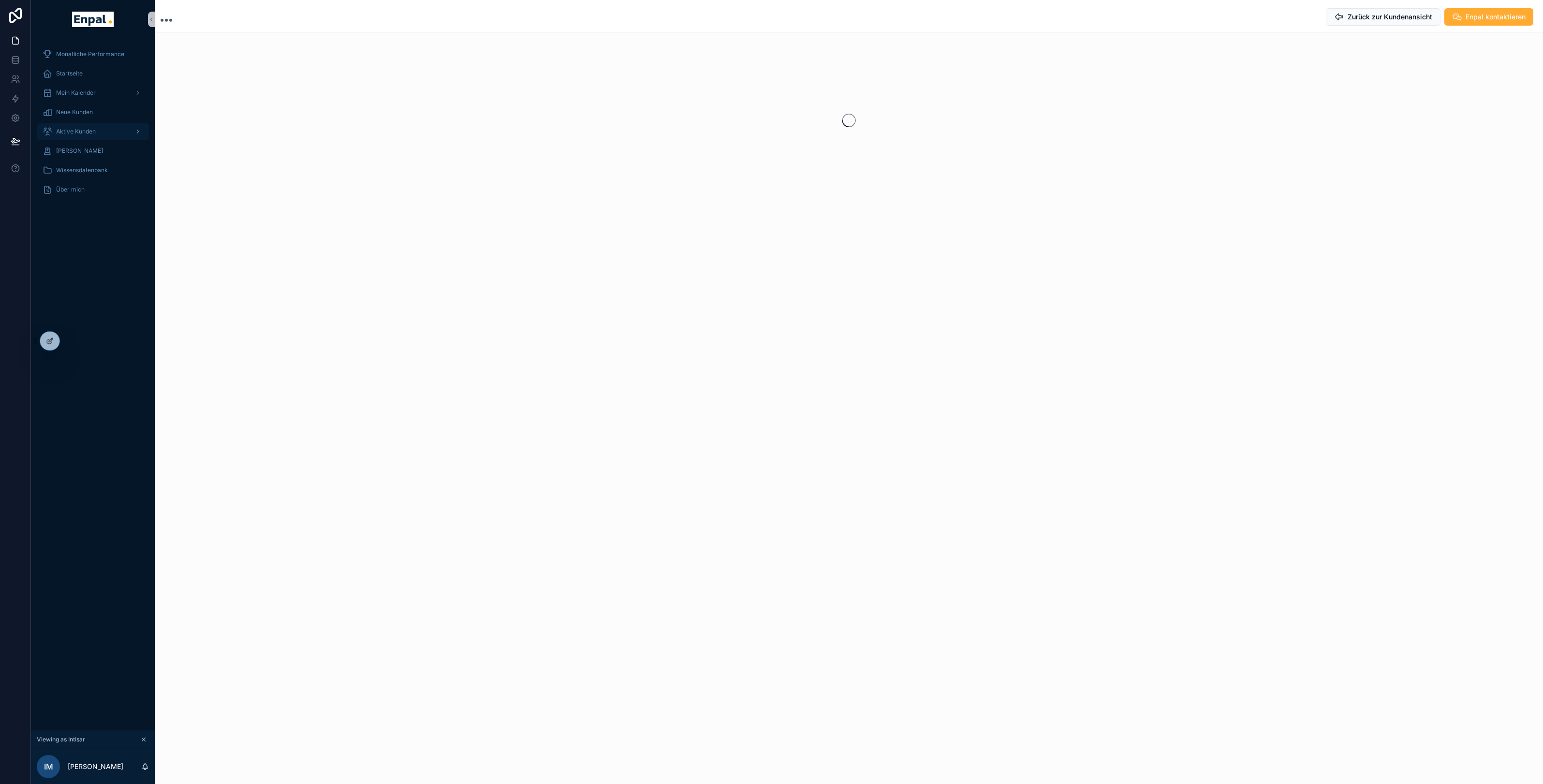
click at [87, 131] on span "Aktive Kunden" at bounding box center [76, 132] width 40 height 8
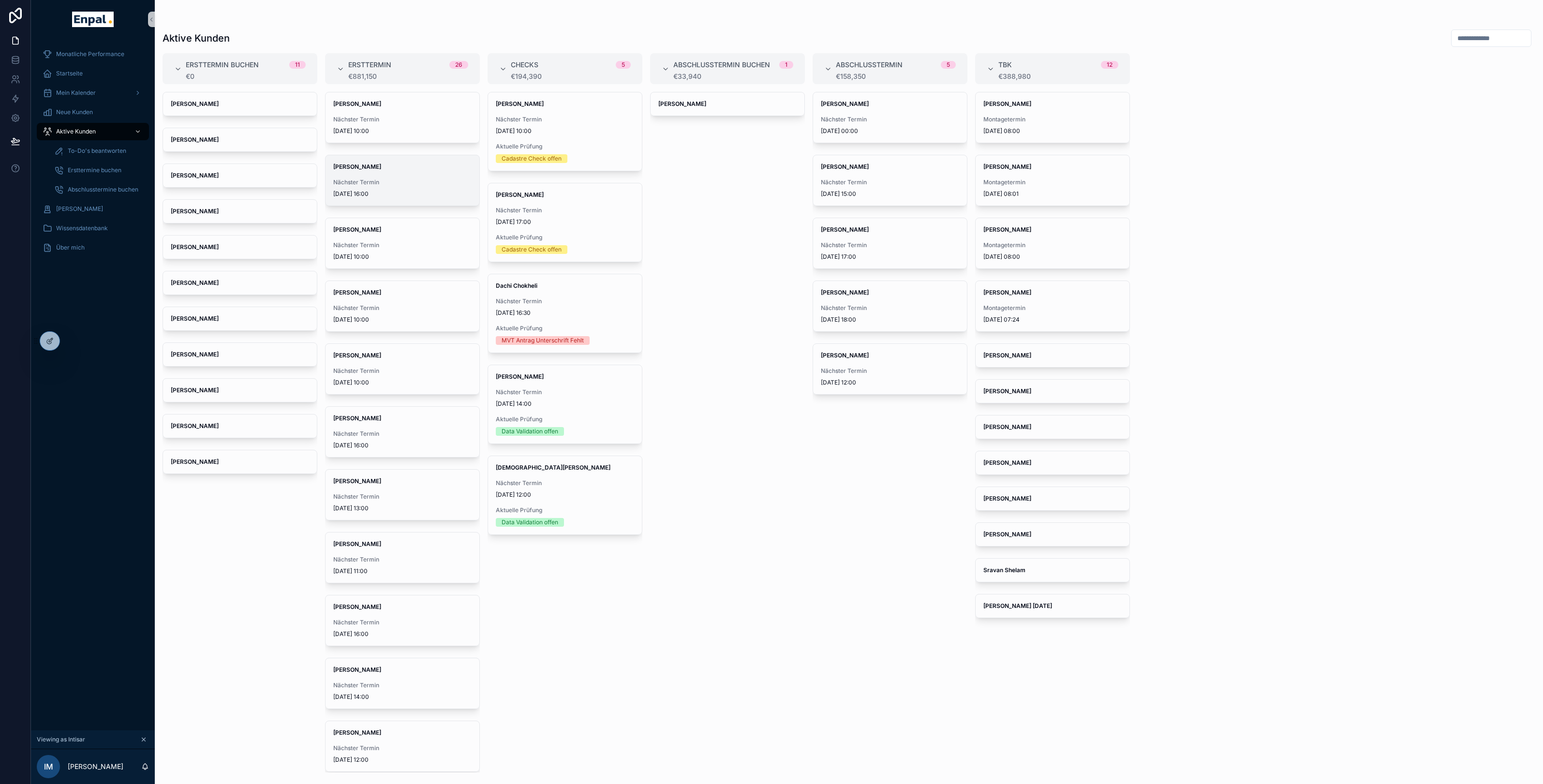
click at [400, 197] on div "Volker Krüger Nächster Termin 17/10/2025 16:00" at bounding box center [403, 180] width 154 height 50
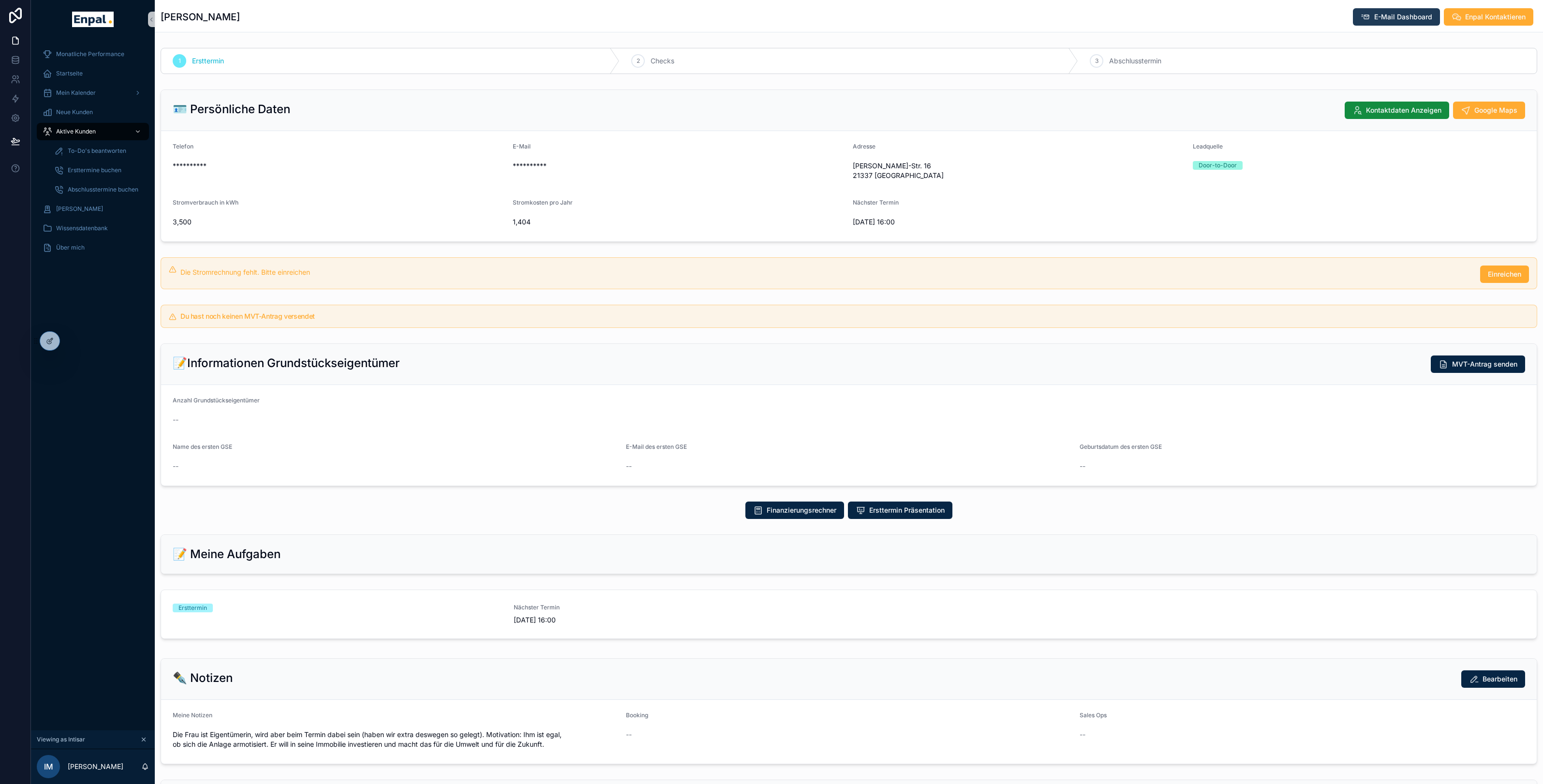
click at [1385, 21] on span "E-Mail Dashboard" at bounding box center [1403, 17] width 58 height 10
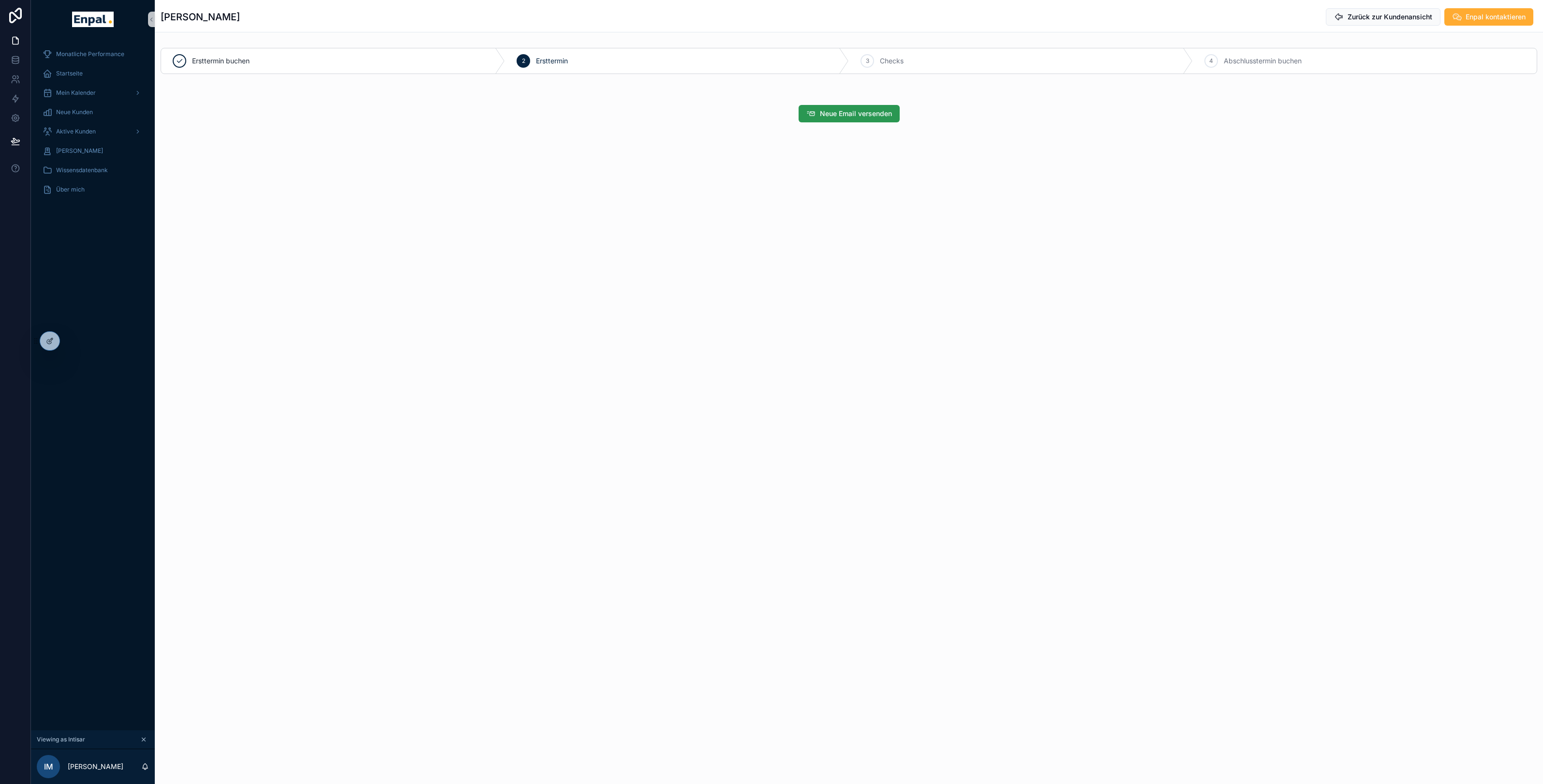
click at [852, 113] on span "Neue Email versenden" at bounding box center [856, 113] width 72 height 10
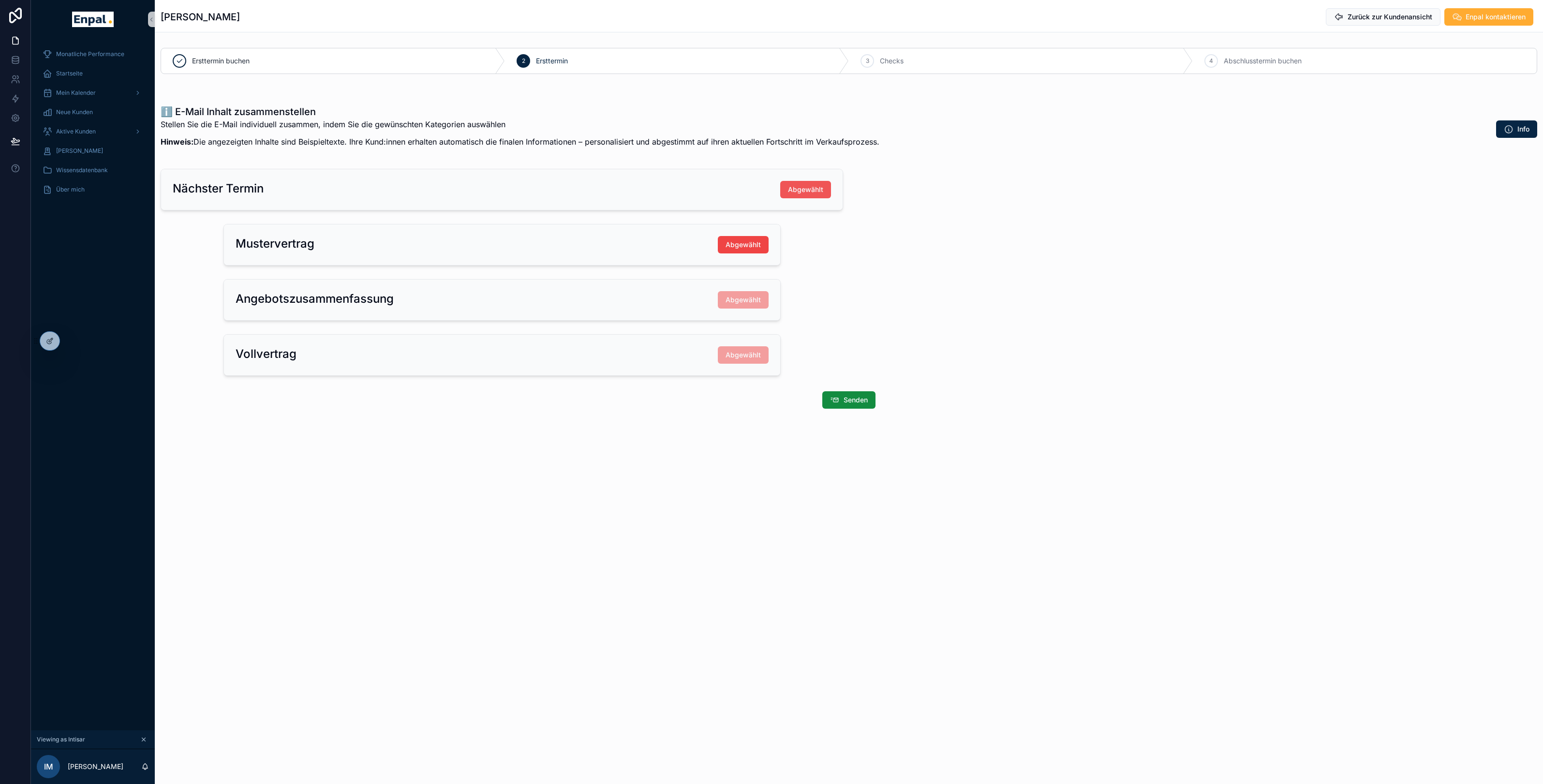
click at [798, 194] on button "Abgewählt" at bounding box center [806, 189] width 51 height 17
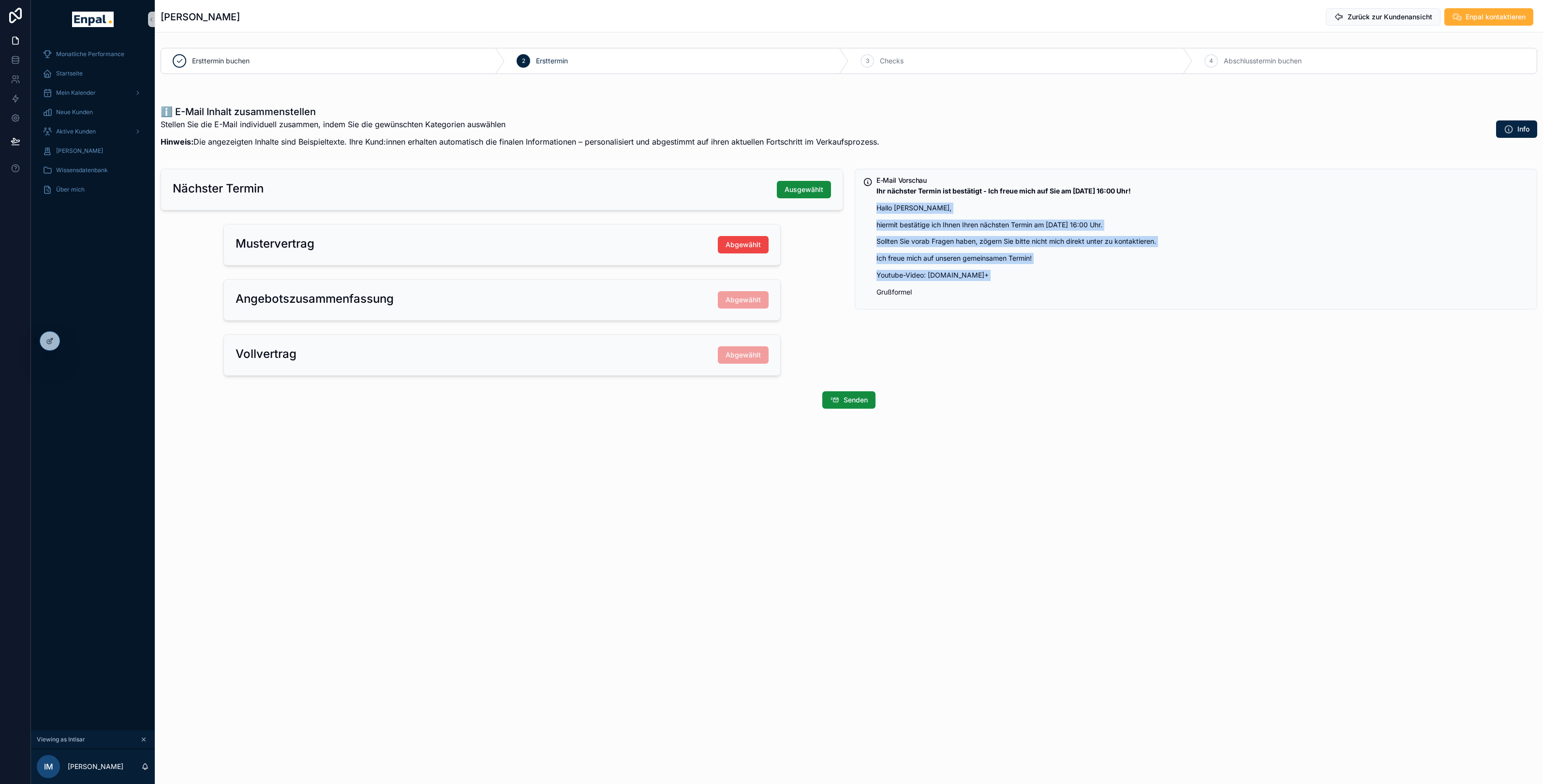
drag, startPoint x: 877, startPoint y: 201, endPoint x: 906, endPoint y: 285, distance: 88.9
click at [906, 285] on div "Ihr nächster Termin ist bestätigt - Ich freue mich auf Sie am 17.10.2025 um 16:…" at bounding box center [1202, 241] width 653 height 112
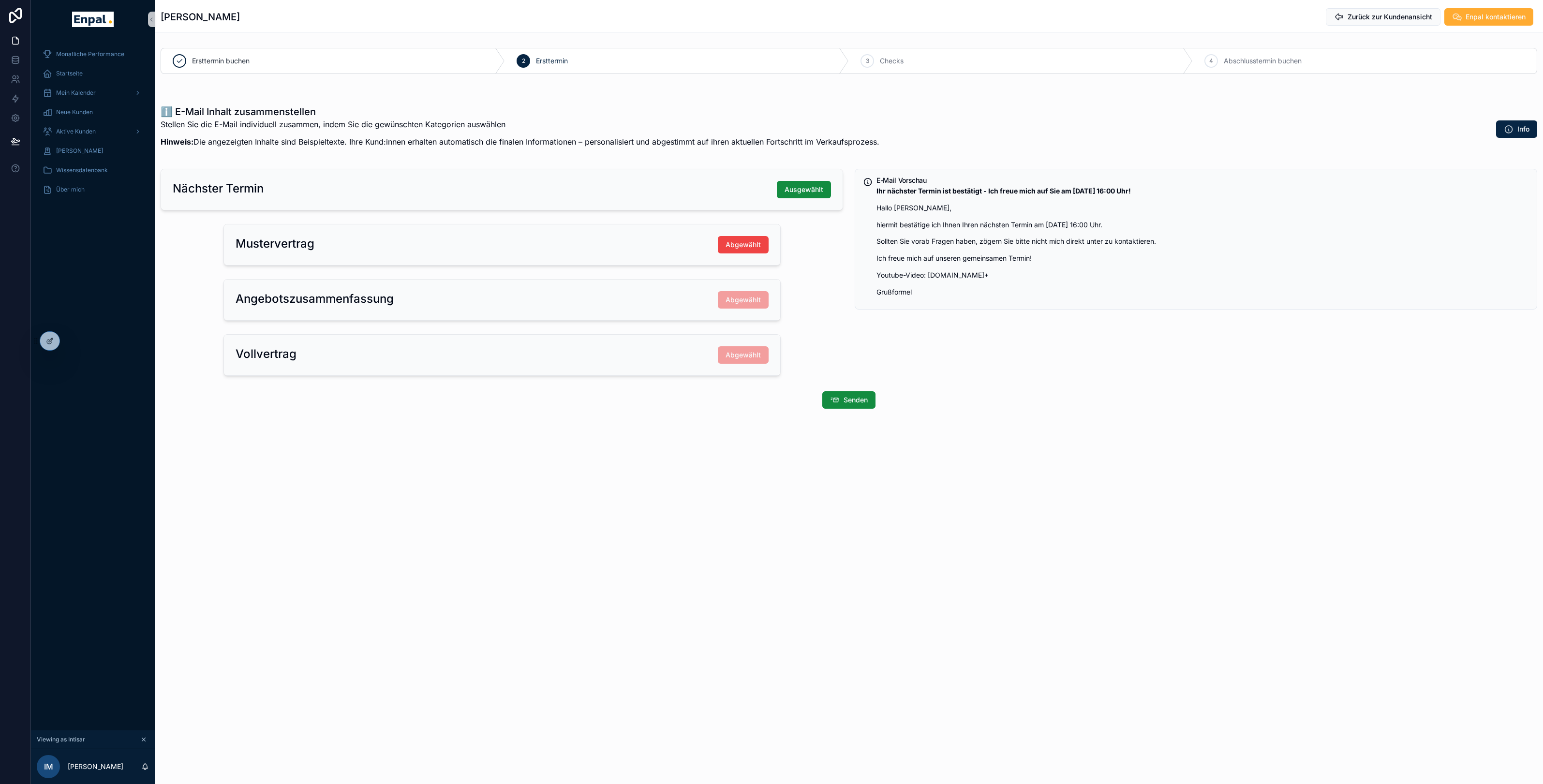
click at [984, 288] on p "Grußformel" at bounding box center [1202, 293] width 653 height 11
click at [745, 251] on button "Abgewählt" at bounding box center [743, 245] width 51 height 17
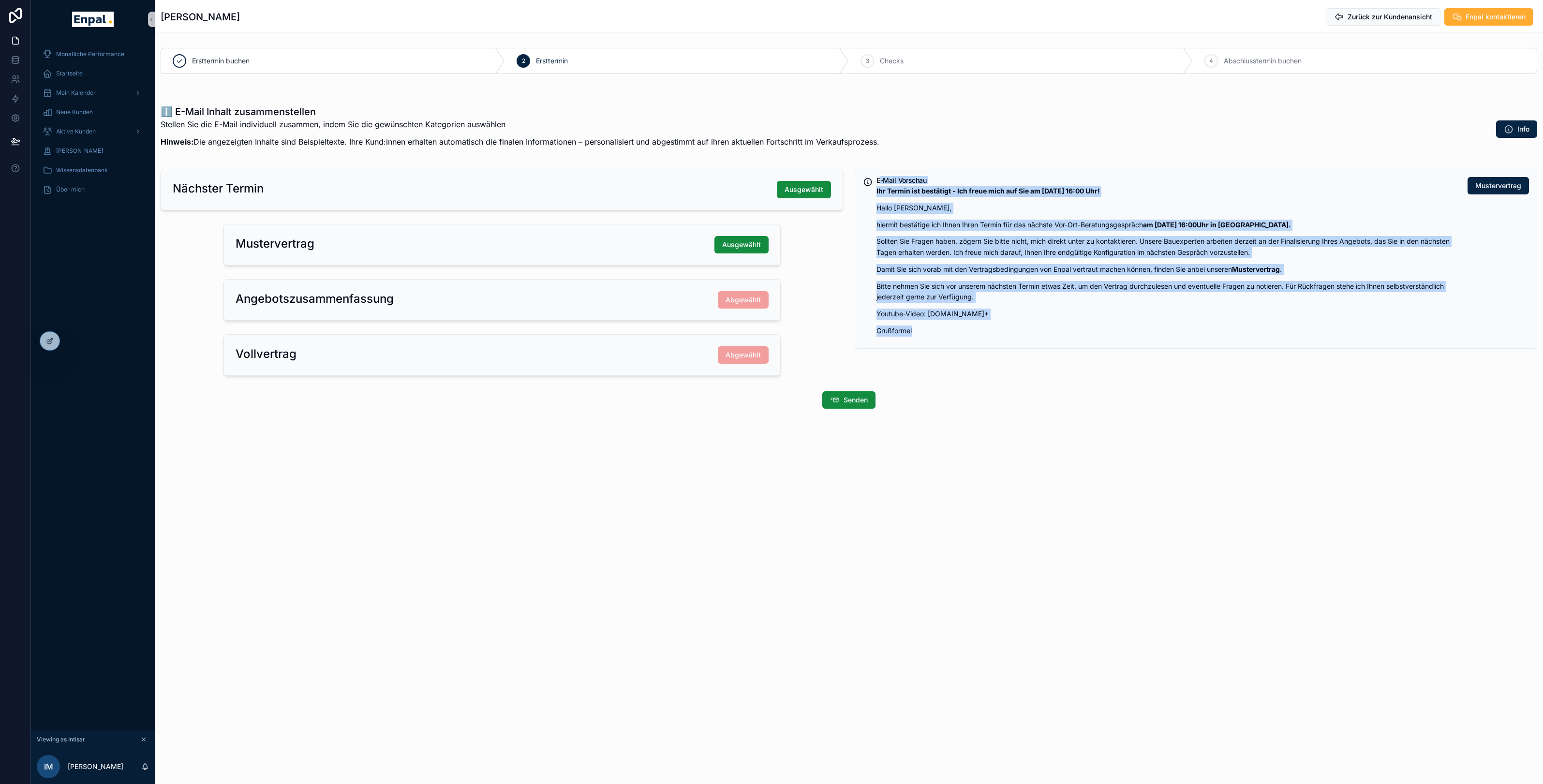
drag, startPoint x: 879, startPoint y: 177, endPoint x: 923, endPoint y: 357, distance: 185.3
click at [923, 357] on div "E-Mail Vorschau Ihr Termin ist bestätigt - Ich freue mich auf Sie am 17.10.2025…" at bounding box center [1196, 272] width 694 height 215
click at [1403, 254] on p "Sollten Sie Fragen haben, zögern Sie bitte nicht, mich direkt unter zu kontakti…" at bounding box center [1168, 247] width 584 height 22
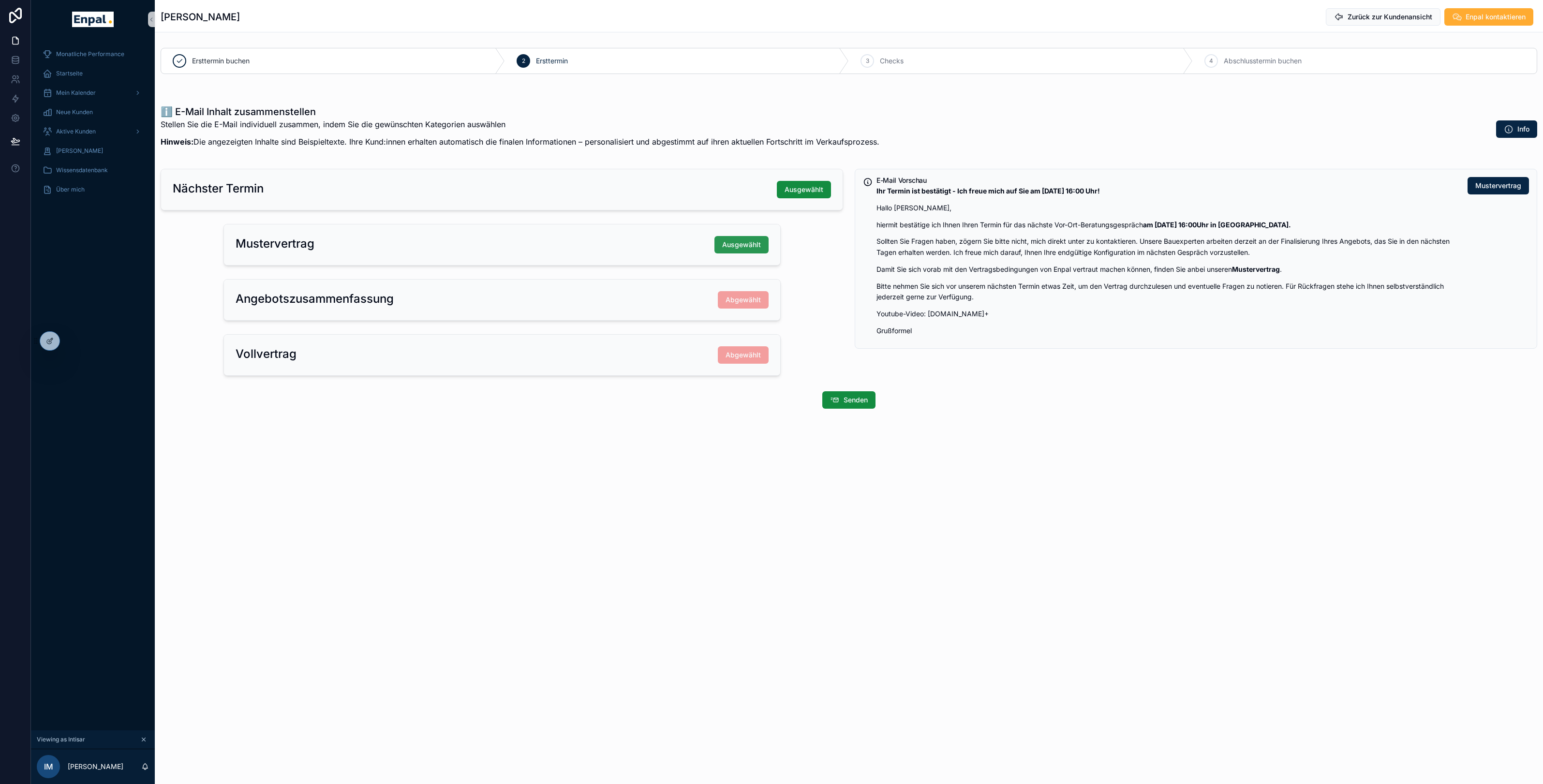
click at [742, 242] on span "Ausgewählt" at bounding box center [741, 245] width 39 height 10
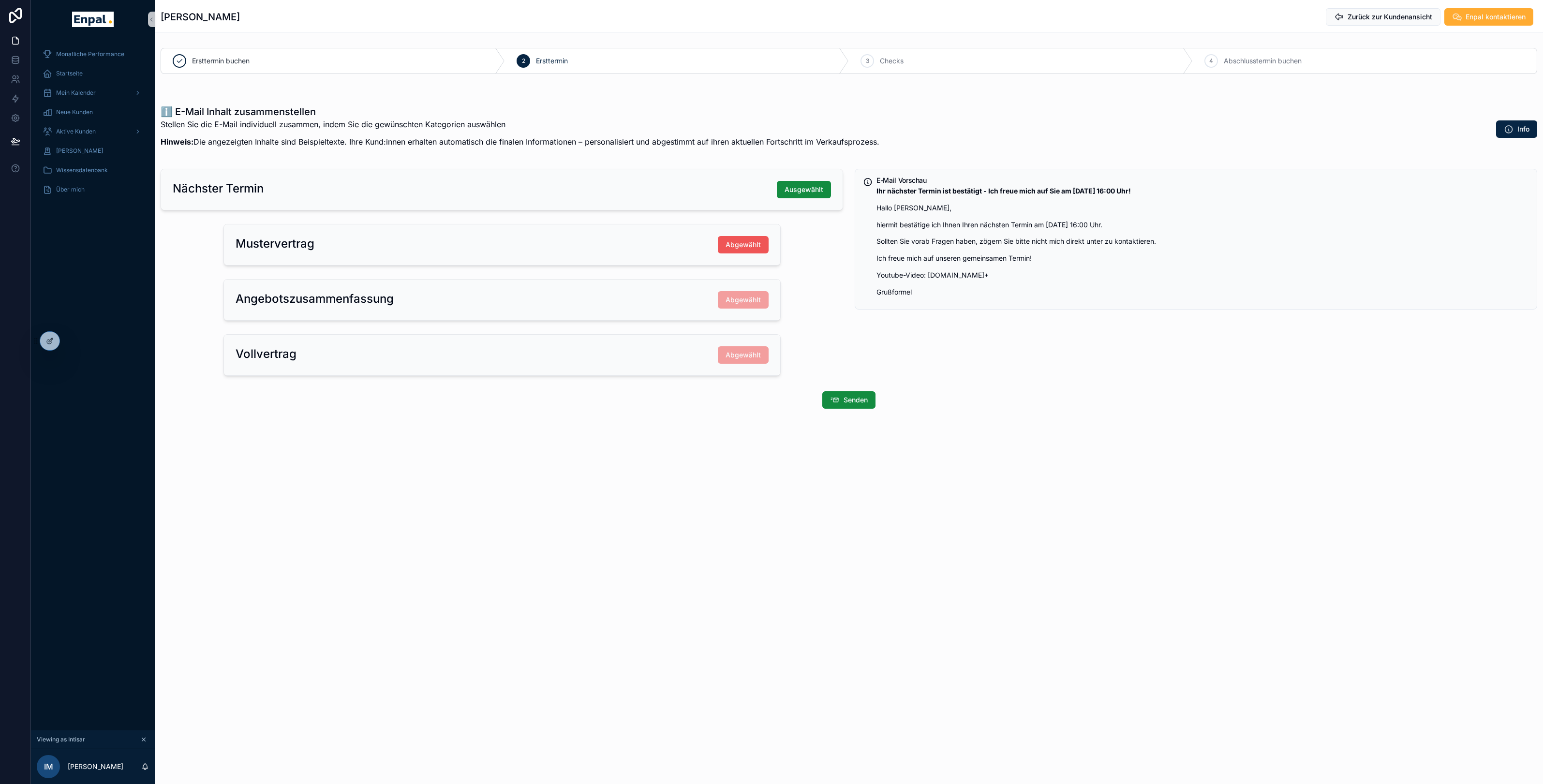
click at [738, 246] on span "Abgewählt" at bounding box center [743, 245] width 36 height 10
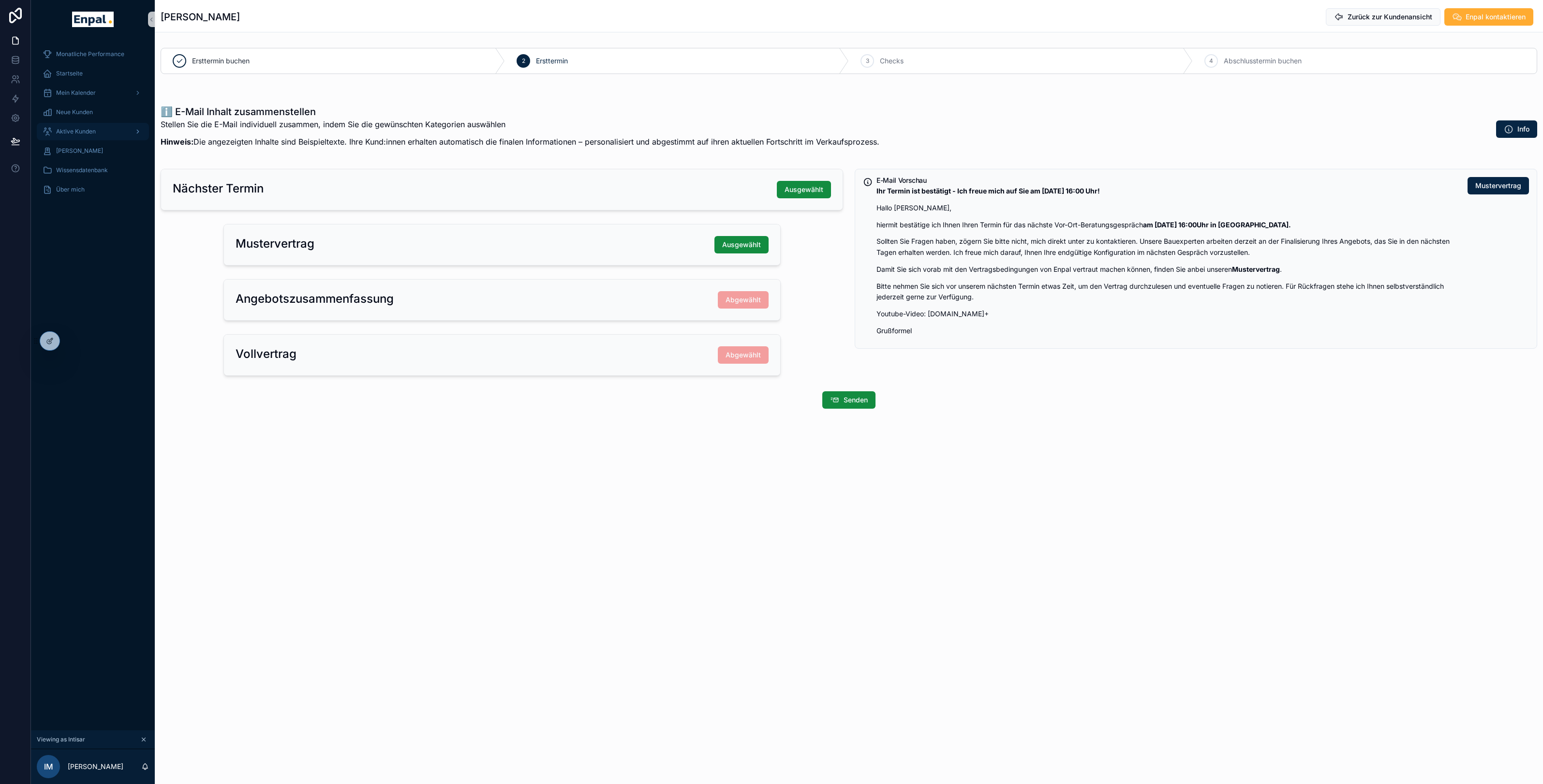
click at [75, 129] on span "Aktive Kunden" at bounding box center [76, 132] width 40 height 8
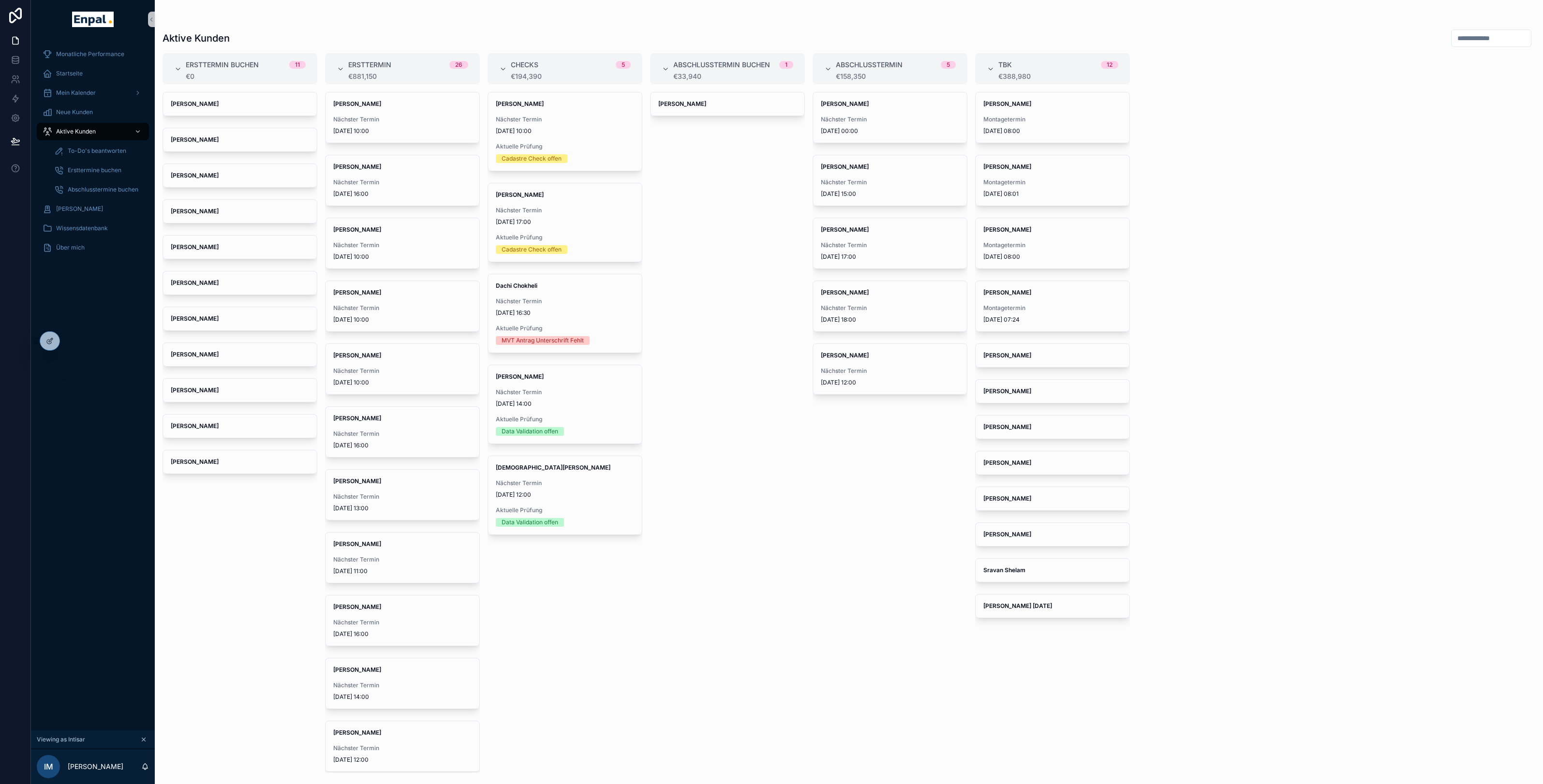
click at [880, 212] on div "Dirk Backhaus Nächster Termin 12/09/2025 15:00" at bounding box center [890, 184] width 155 height 59
click at [874, 247] on span "Nächster Termin" at bounding box center [890, 245] width 138 height 8
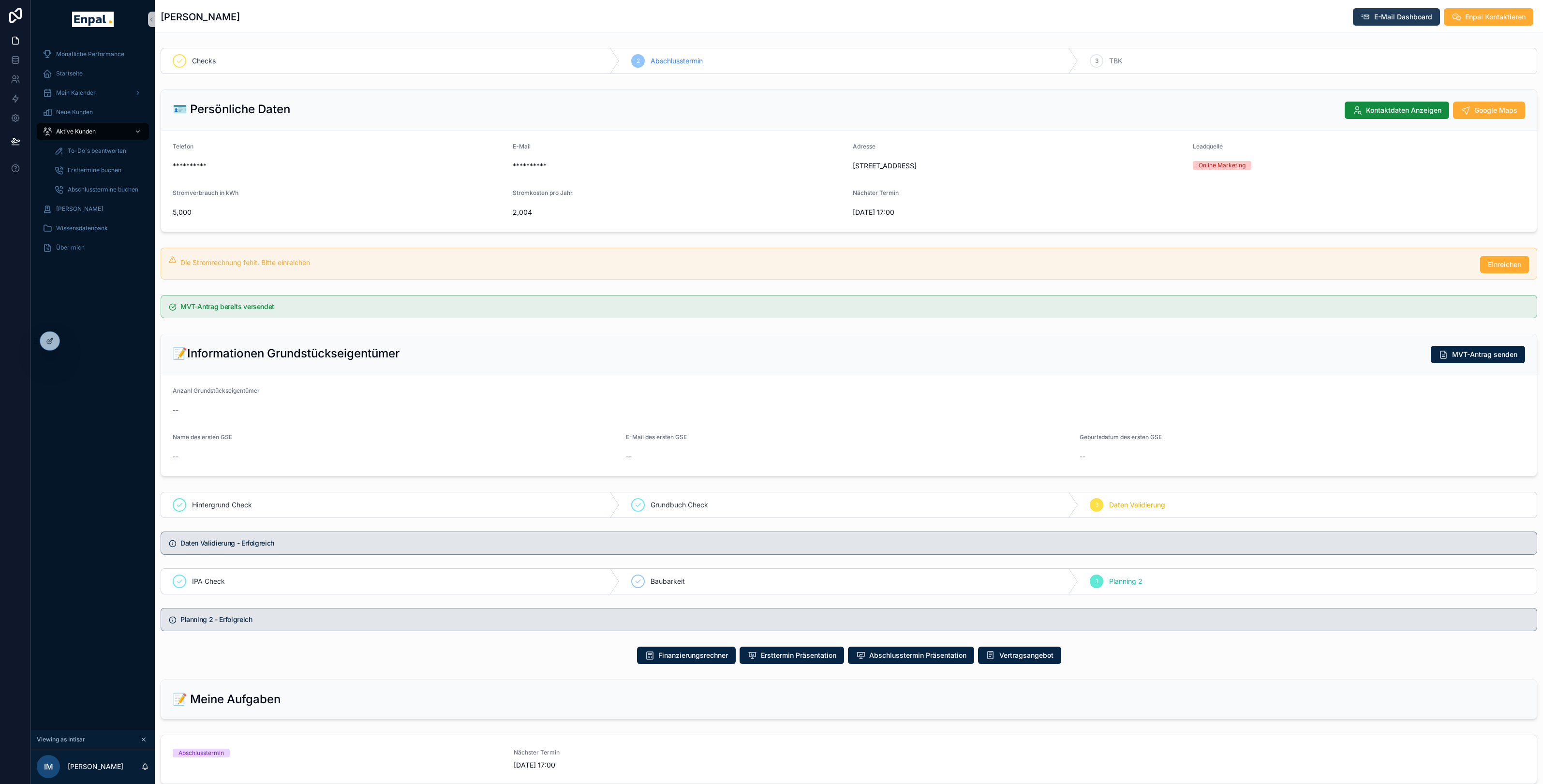
click at [1394, 17] on span "E-Mail Dashboard" at bounding box center [1403, 17] width 58 height 10
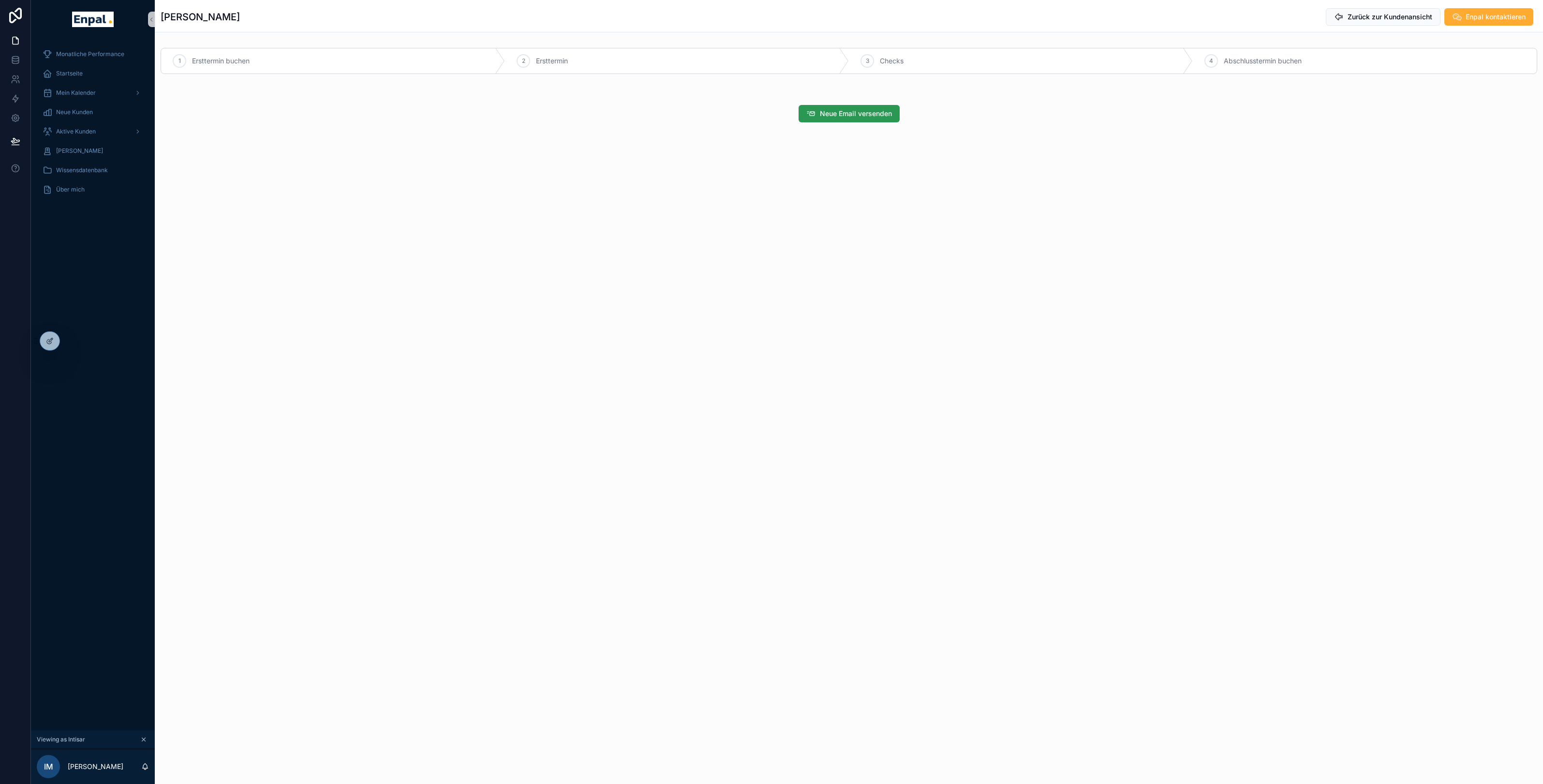
click at [833, 119] on button "Neue Email versenden" at bounding box center [848, 113] width 101 height 17
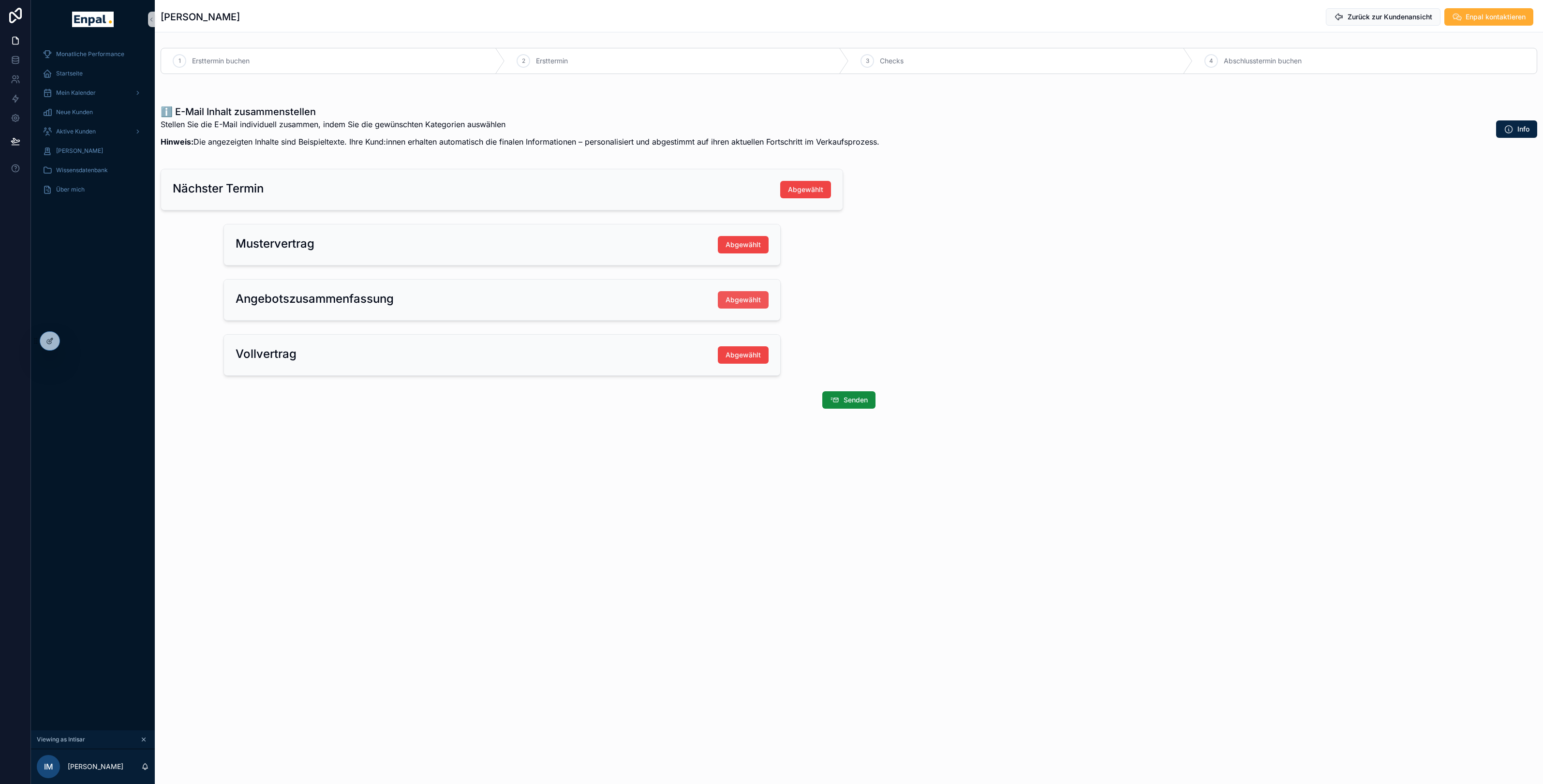
click at [732, 300] on span "Abgewählt" at bounding box center [743, 300] width 36 height 10
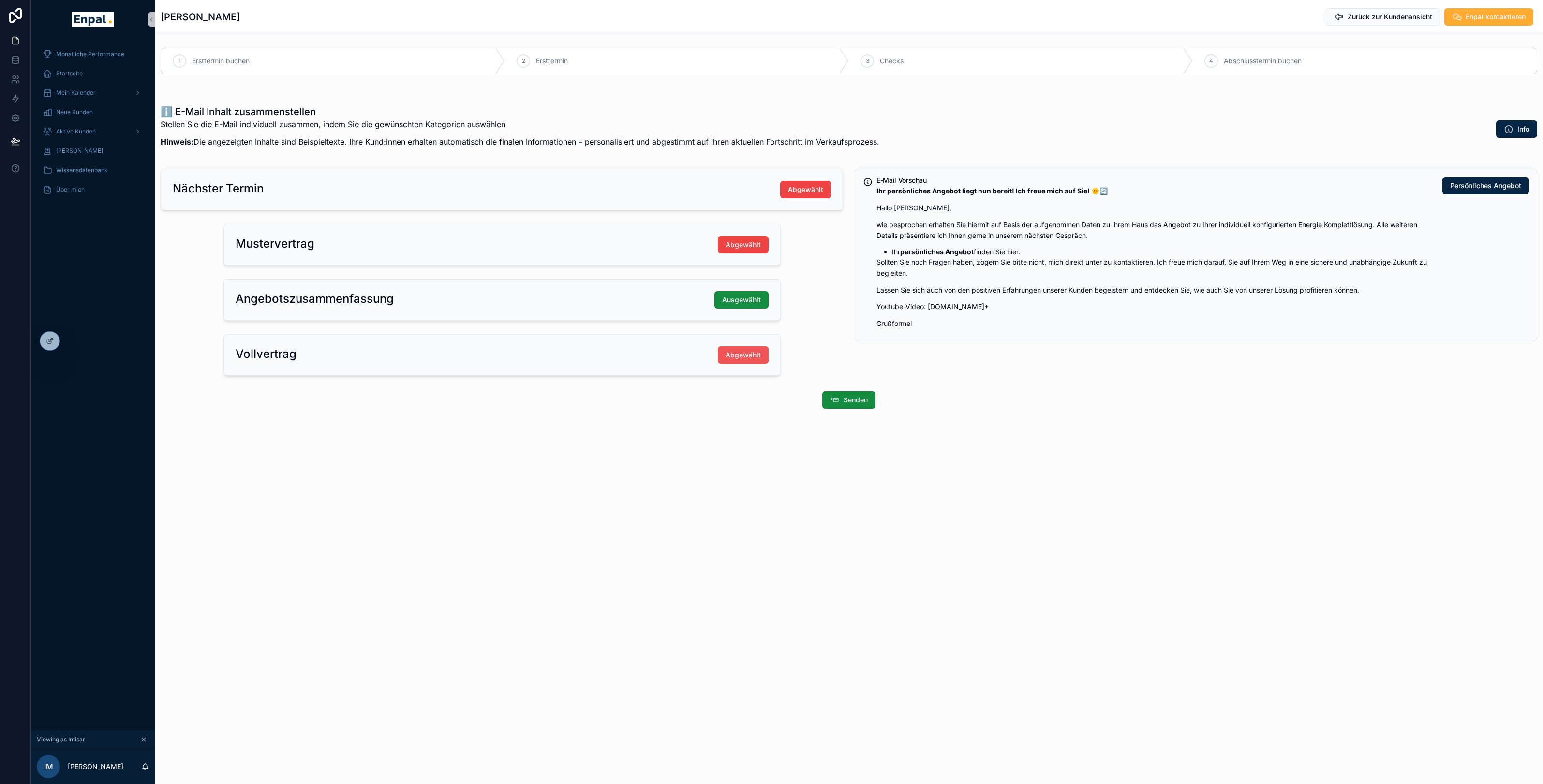
click at [753, 360] on button "Abgewählt" at bounding box center [743, 355] width 51 height 17
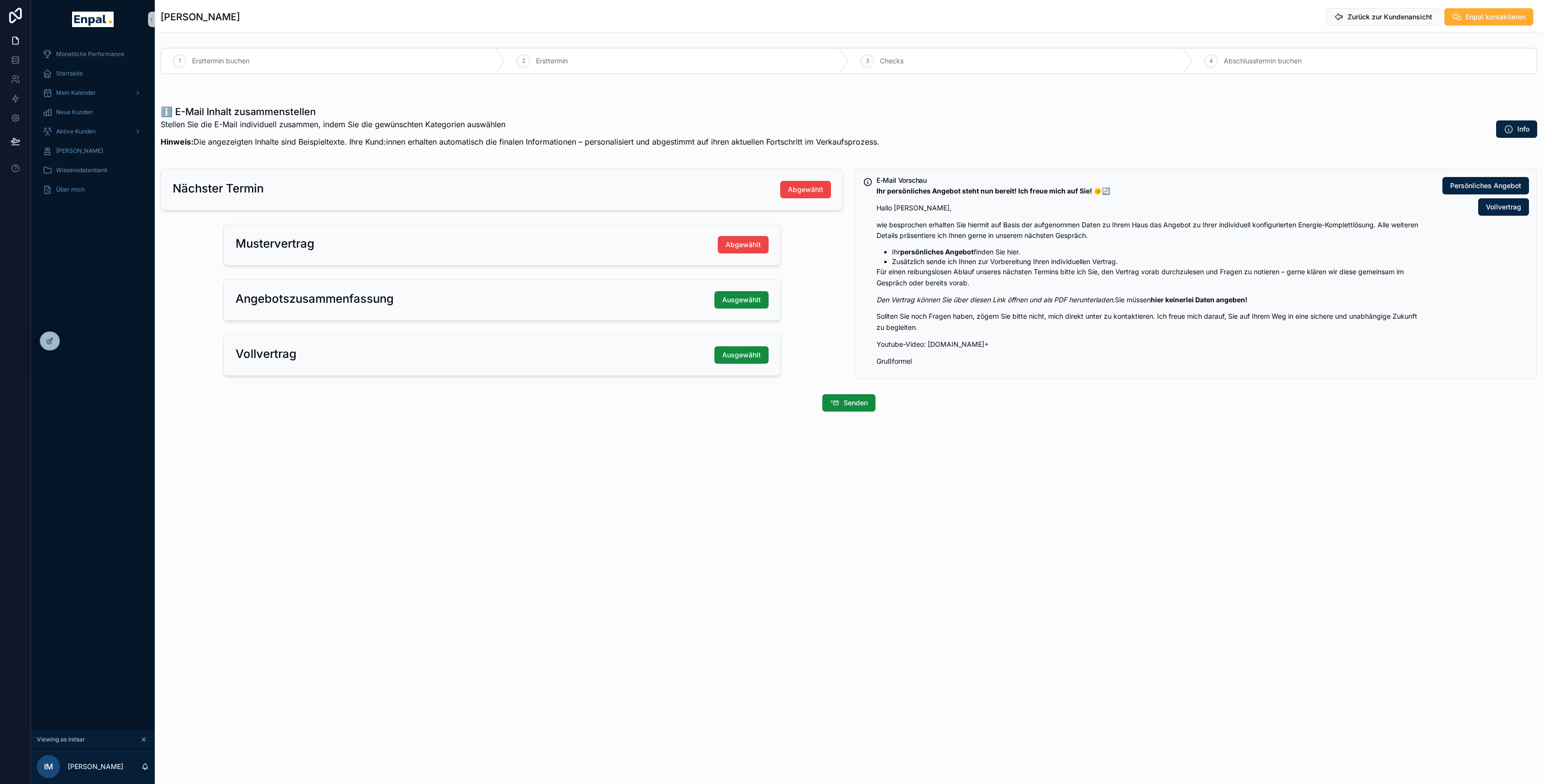
drag, startPoint x: 161, startPoint y: 17, endPoint x: 255, endPoint y: 17, distance: 94.0
click at [255, 17] on div "Britt Claassen Zurück zur Kundenansicht Enpal kontaktieren" at bounding box center [849, 17] width 1376 height 18
drag, startPoint x: 181, startPoint y: 112, endPoint x: 342, endPoint y: 155, distance: 166.6
click at [342, 155] on div "ℹ️ E-Mail Inhalt zusammenstellen Stellen Sie die E-Mail individuell zusammen, i…" at bounding box center [848, 128] width 1388 height 56
click at [475, 480] on div "Britt Claassen Zurück zur Kundenansicht Enpal kontaktieren 1 Ersttermin buchen …" at bounding box center [848, 392] width 1388 height 784
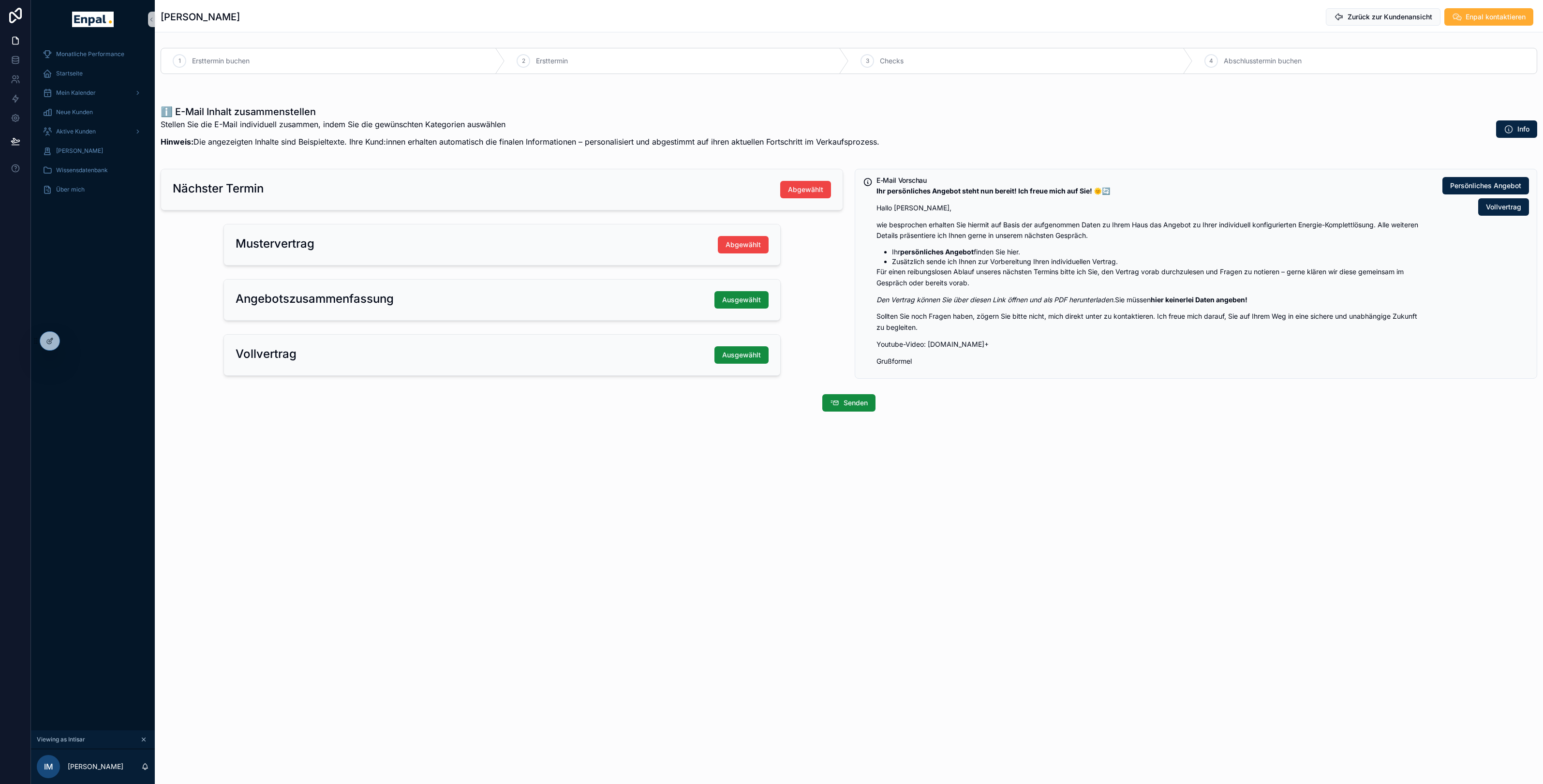
click at [984, 583] on div "Britt Claassen Zurück zur Kundenansicht Enpal kontaktieren 1 Ersttermin buchen …" at bounding box center [848, 392] width 1388 height 784
click at [1082, 298] on em "Den Vertrag können Sie über diesen Link öffnen und als PDF herunterladen." at bounding box center [995, 300] width 239 height 8
